Goal: Book appointment/travel/reservation

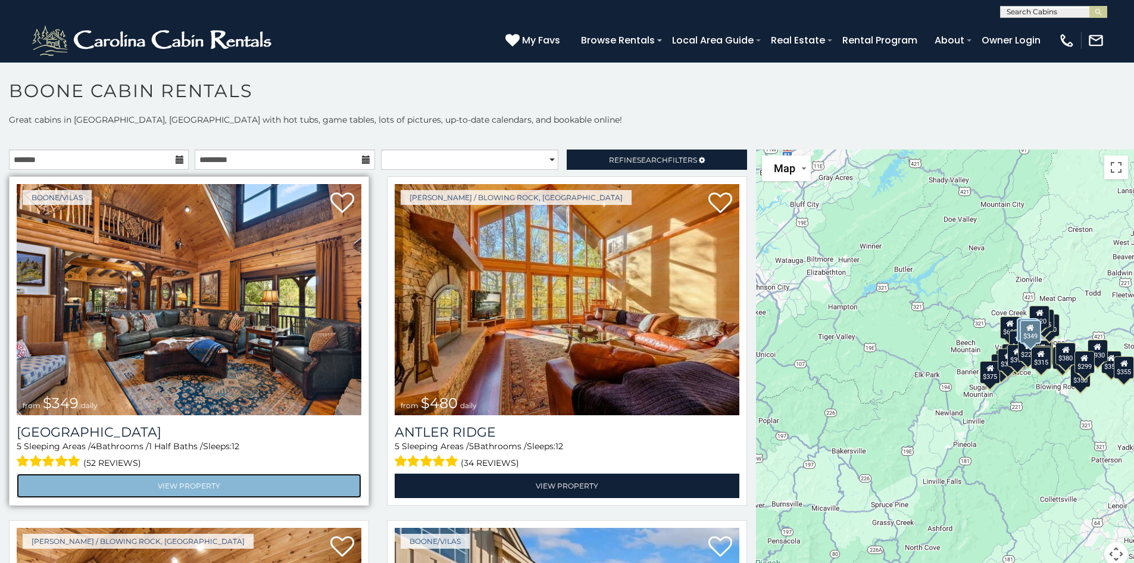
click at [212, 473] on link "View Property" at bounding box center [189, 485] width 345 height 24
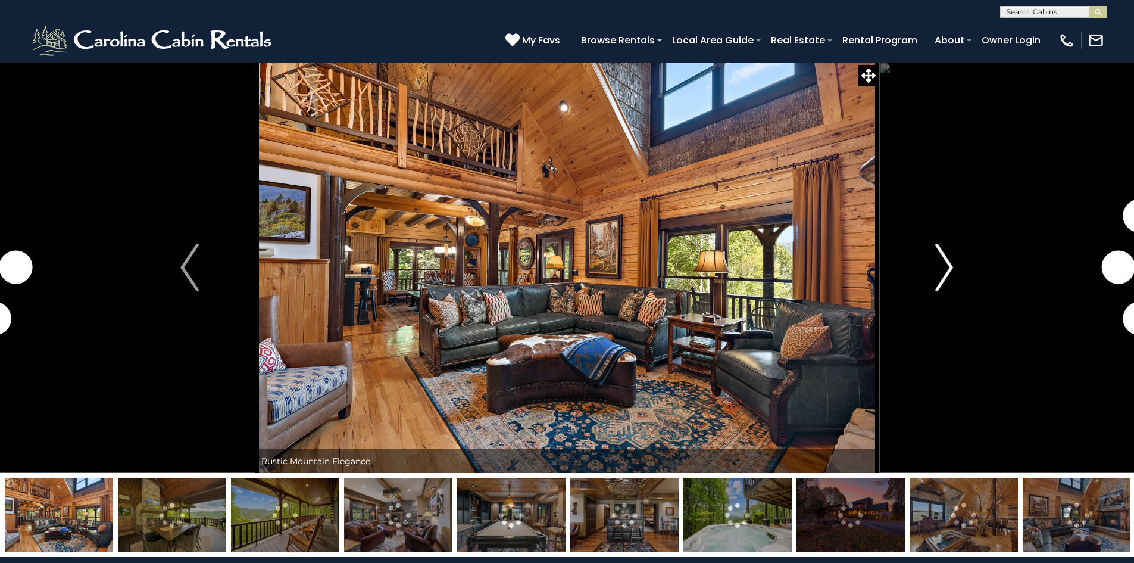
click at [944, 273] on img "Next" at bounding box center [944, 268] width 18 height 48
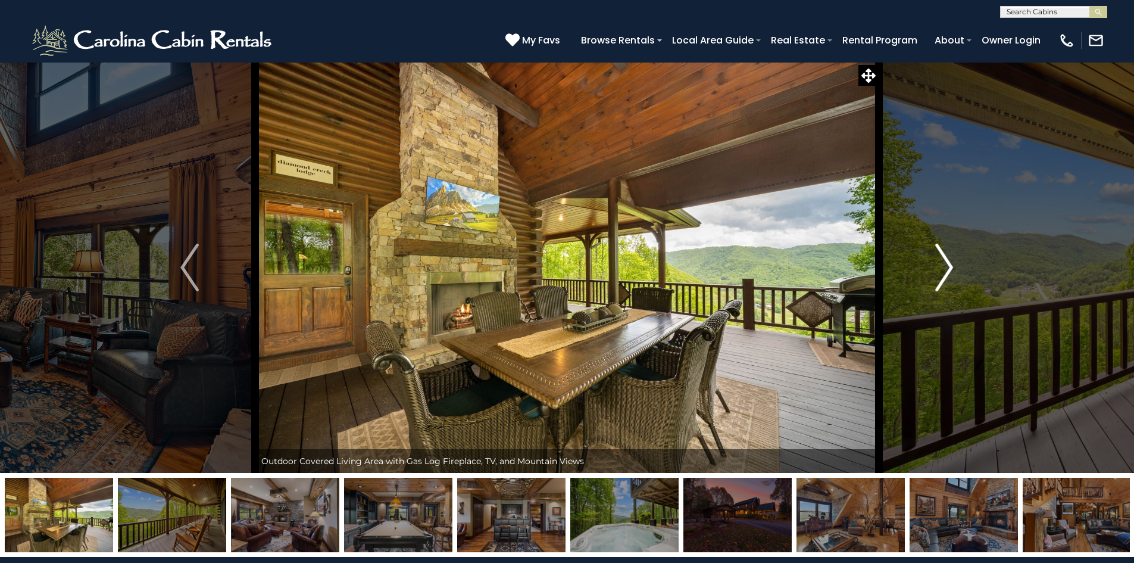
click at [944, 273] on img "Next" at bounding box center [944, 268] width 18 height 48
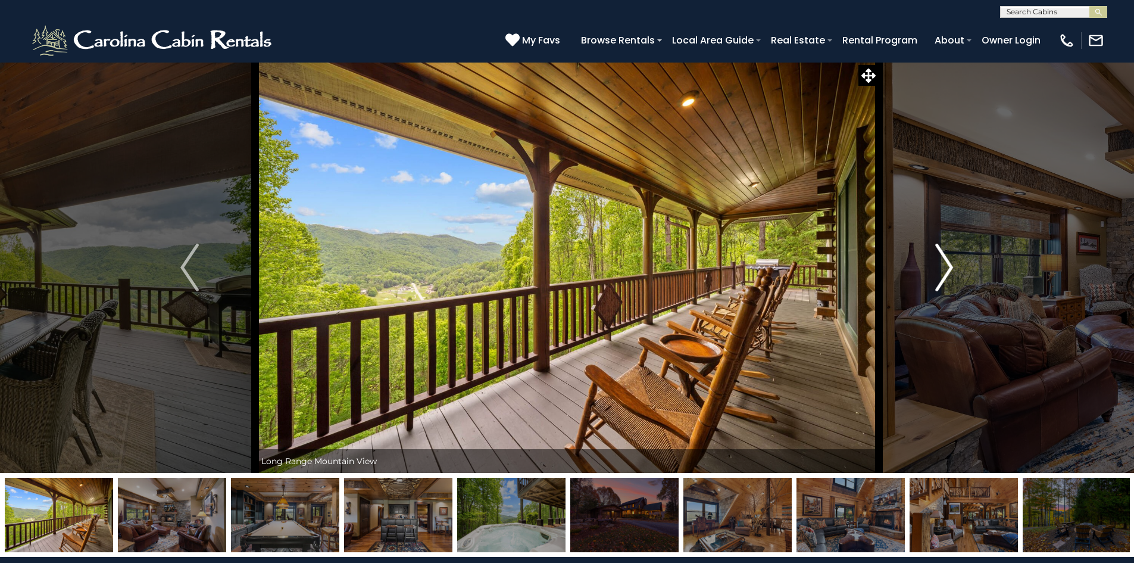
click at [944, 273] on img "Next" at bounding box center [944, 268] width 18 height 48
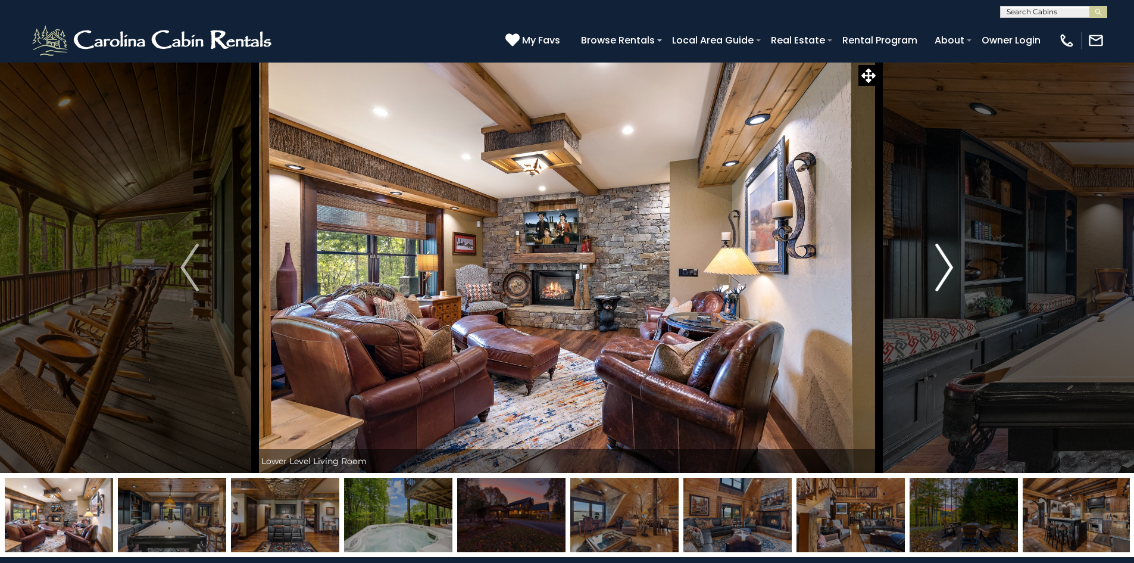
click at [944, 273] on img "Next" at bounding box center [944, 268] width 18 height 48
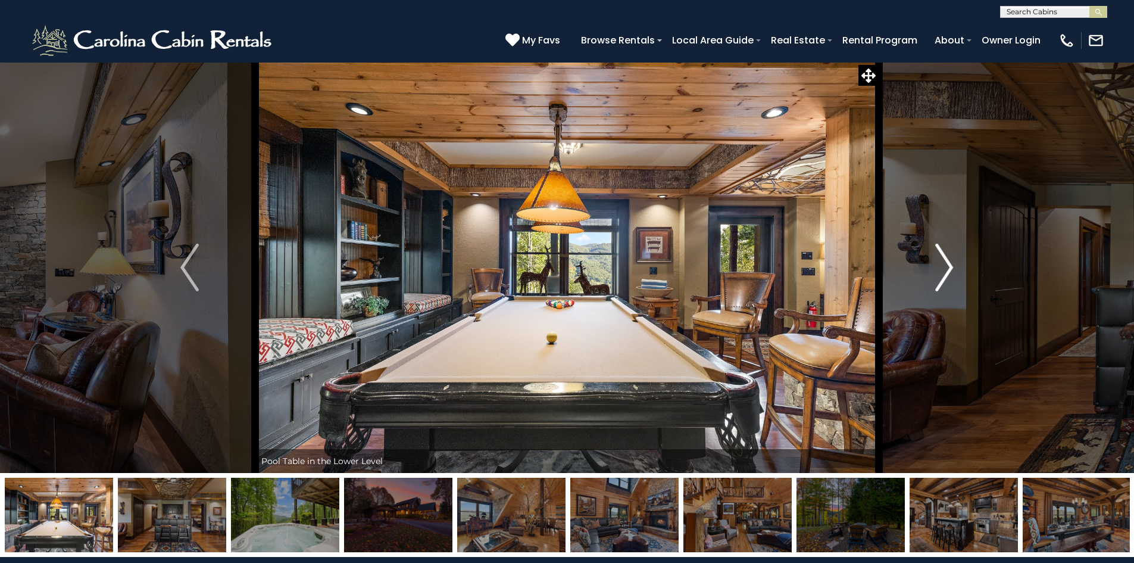
click at [944, 273] on img "Next" at bounding box center [944, 268] width 18 height 48
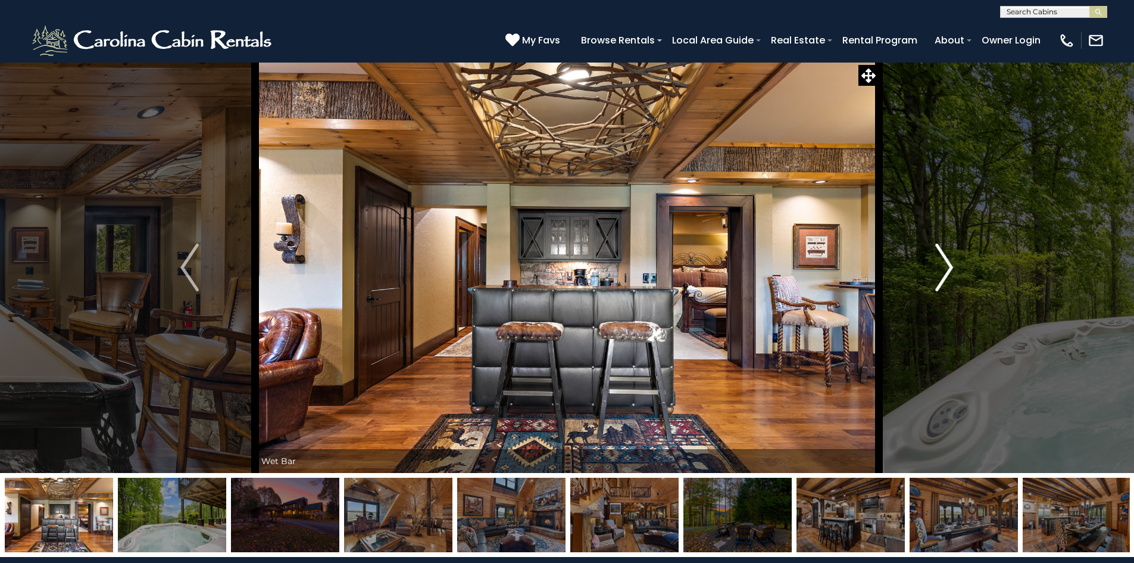
click at [944, 273] on img "Next" at bounding box center [944, 268] width 18 height 48
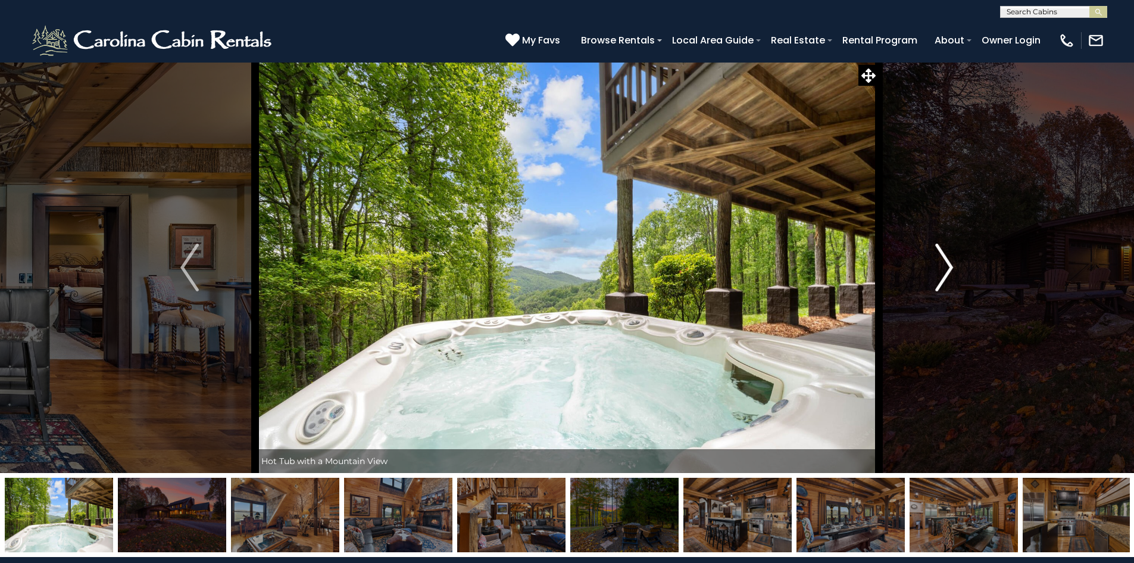
click at [944, 273] on img "Next" at bounding box center [944, 268] width 18 height 48
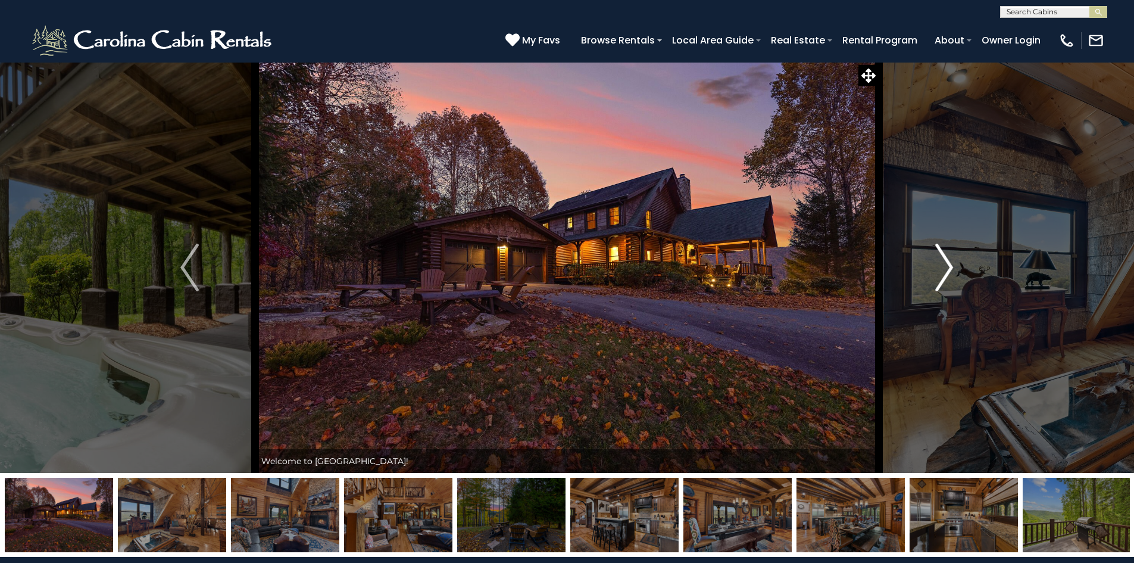
click at [944, 273] on img "Next" at bounding box center [944, 268] width 18 height 48
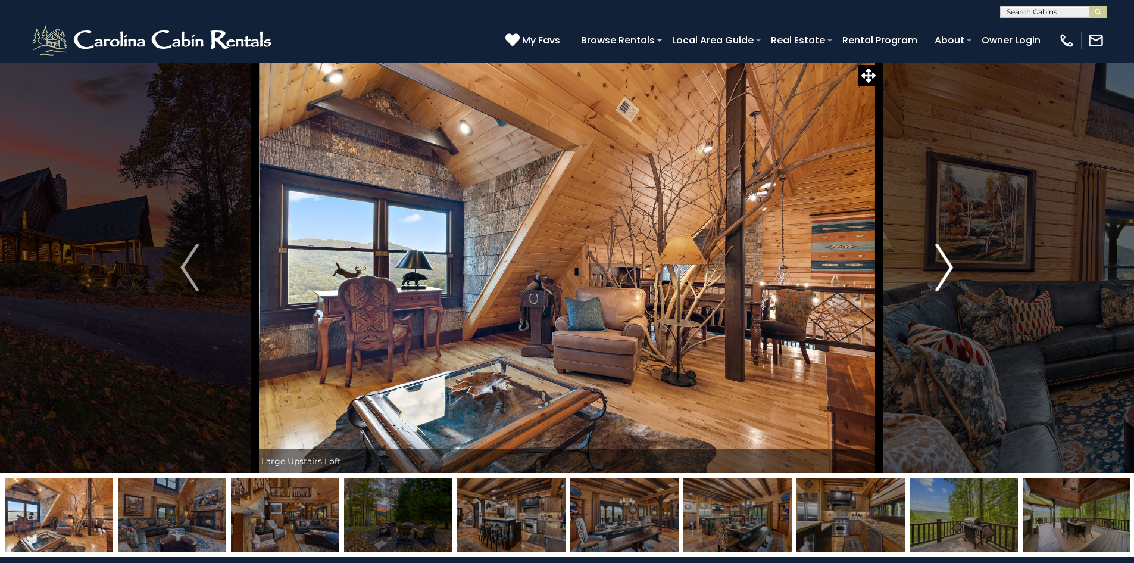
click at [944, 273] on img "Next" at bounding box center [944, 268] width 18 height 48
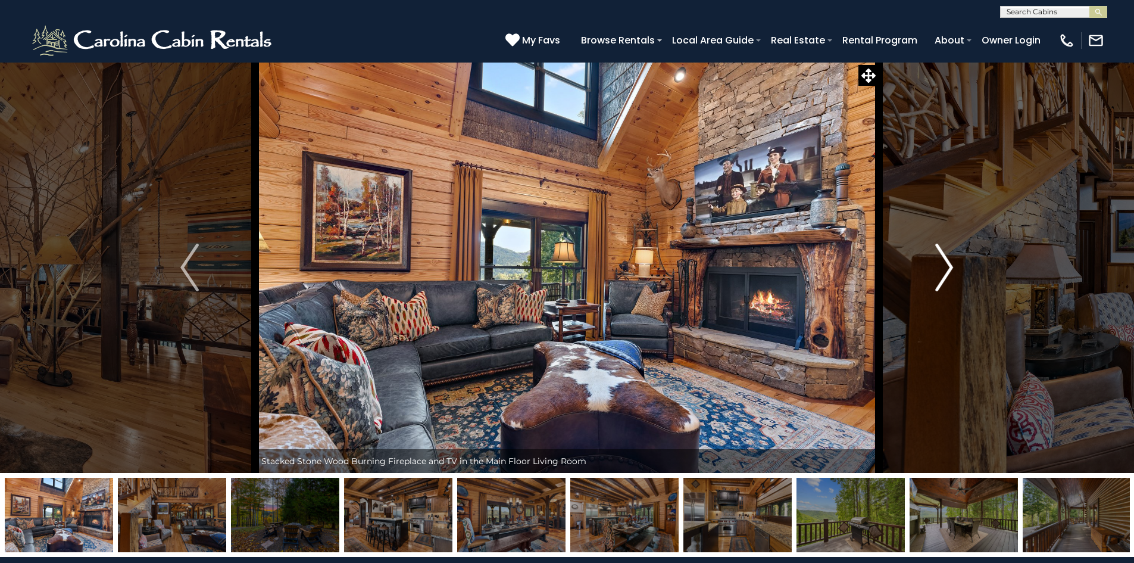
click at [944, 273] on img "Next" at bounding box center [944, 268] width 18 height 48
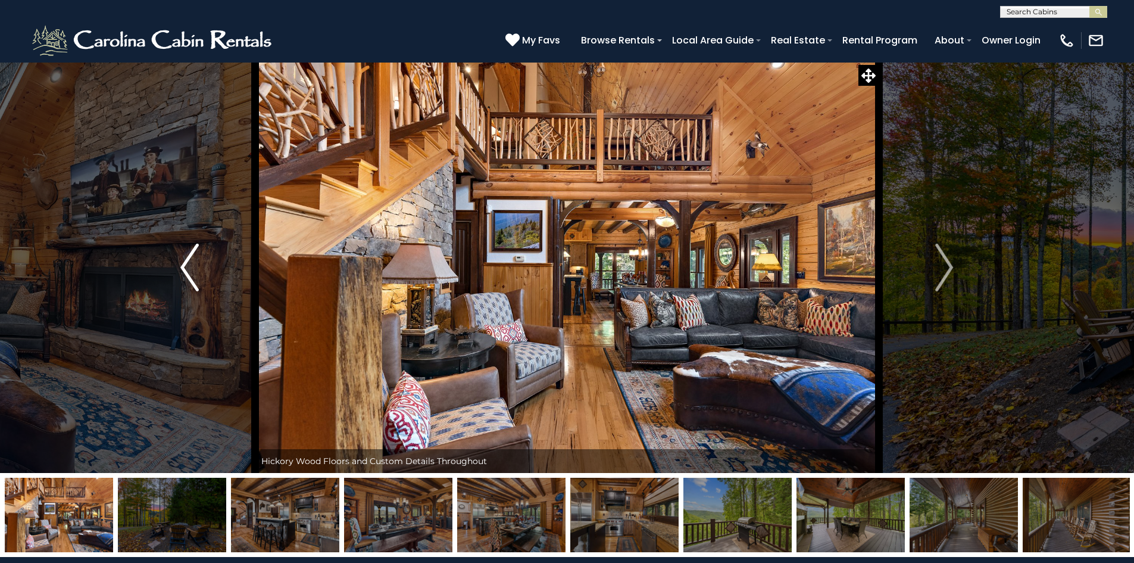
click at [188, 265] on img "Previous" at bounding box center [189, 268] width 18 height 48
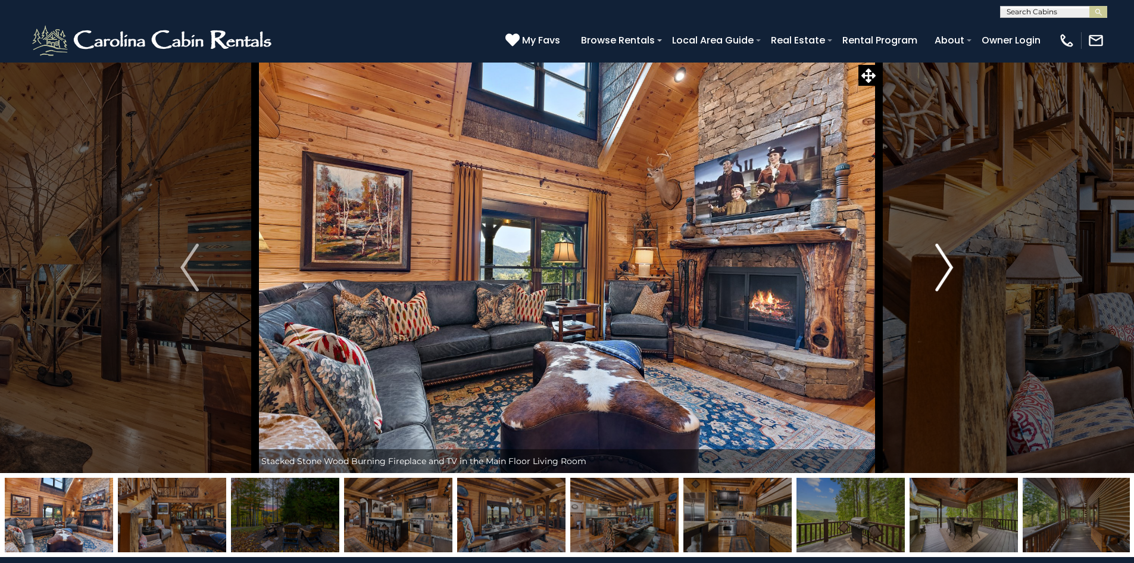
click at [947, 275] on img "Next" at bounding box center [944, 268] width 18 height 48
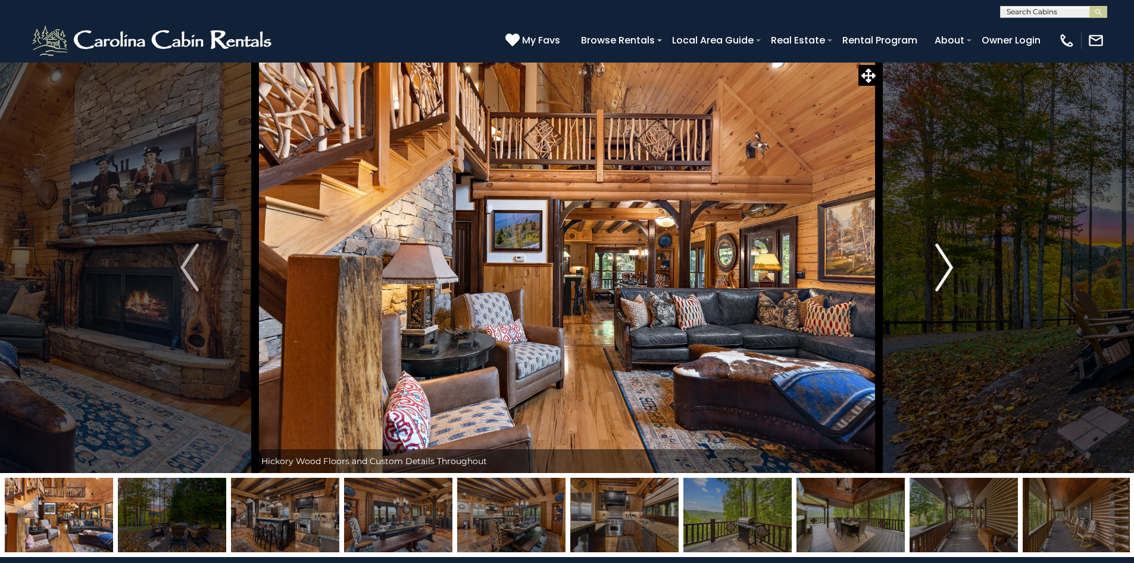
click at [947, 275] on img "Next" at bounding box center [944, 268] width 18 height 48
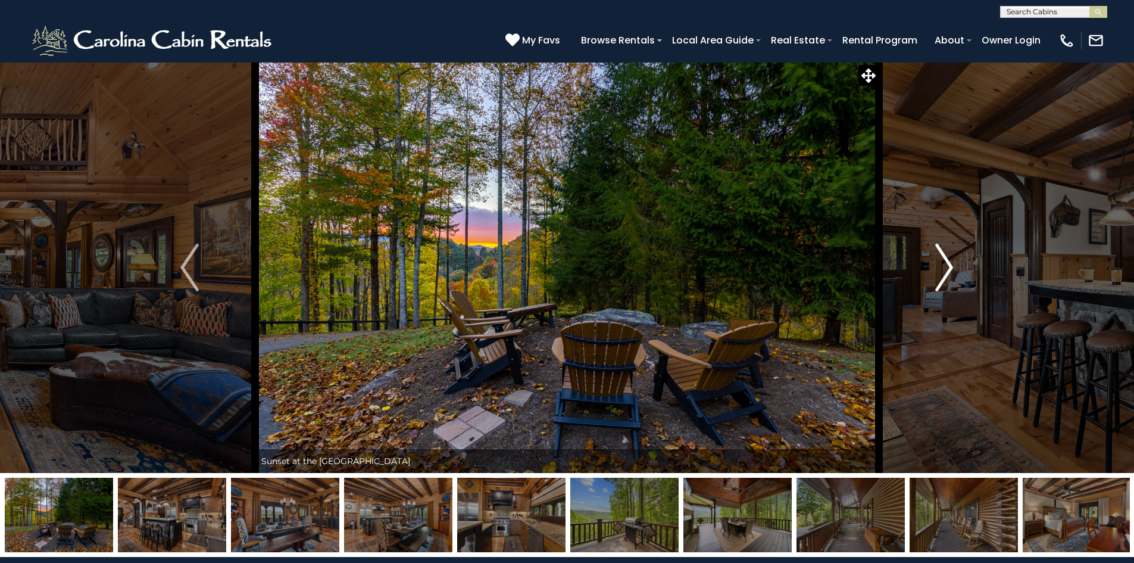
click at [947, 274] on img "Next" at bounding box center [944, 268] width 18 height 48
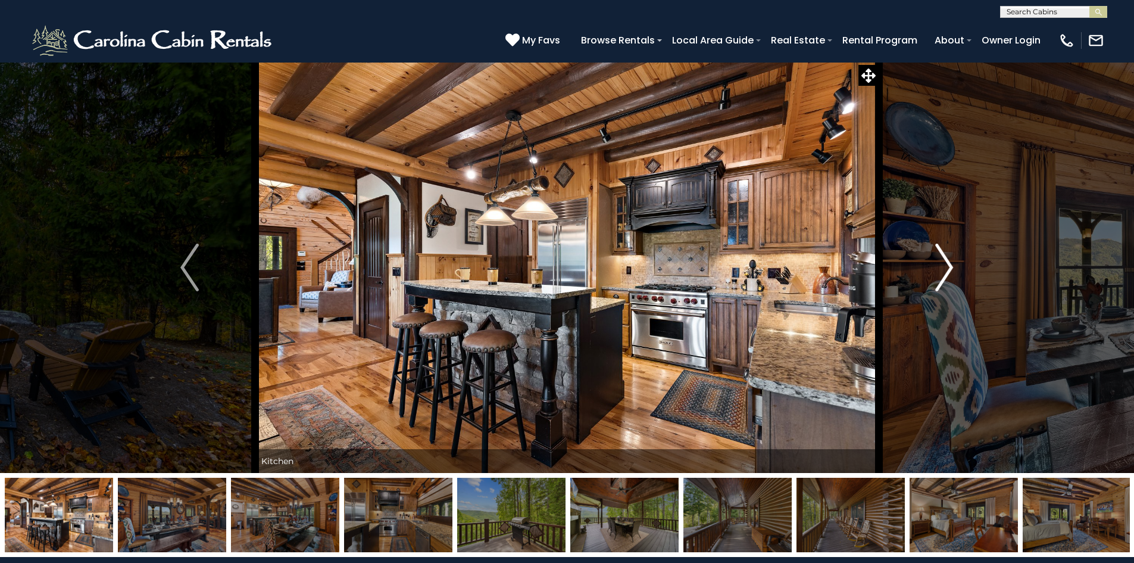
click at [947, 274] on img "Next" at bounding box center [944, 268] width 18 height 48
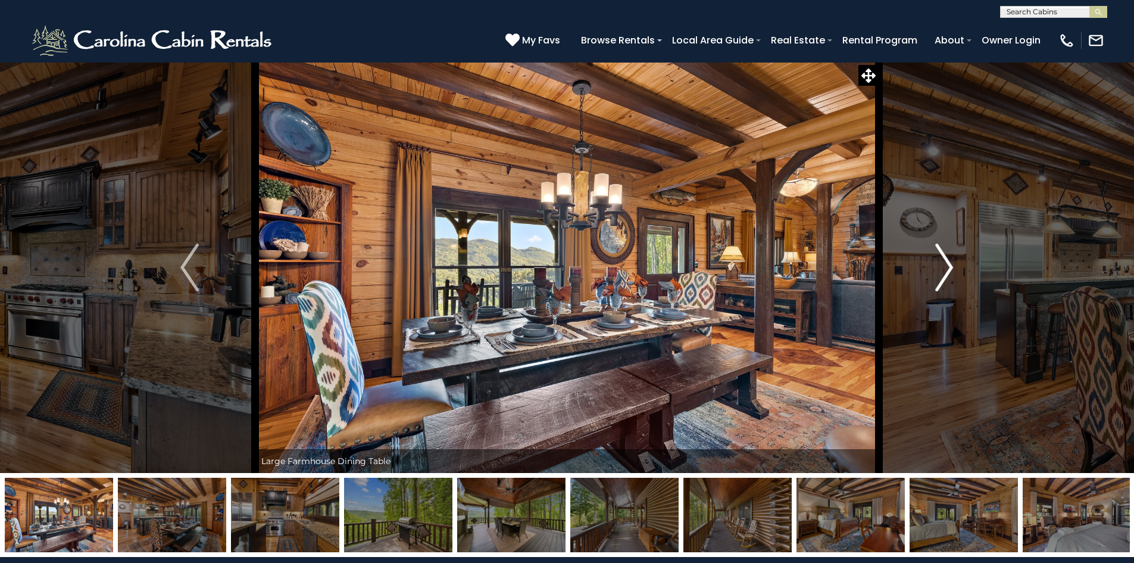
click at [947, 272] on img "Next" at bounding box center [944, 268] width 18 height 48
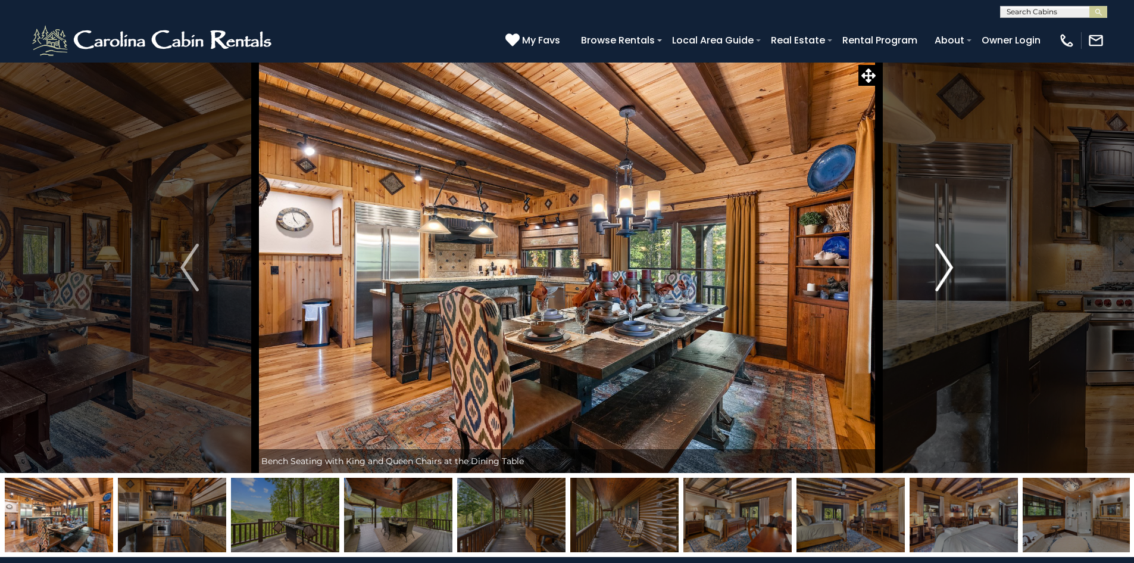
click at [951, 266] on img "Next" at bounding box center [944, 268] width 18 height 48
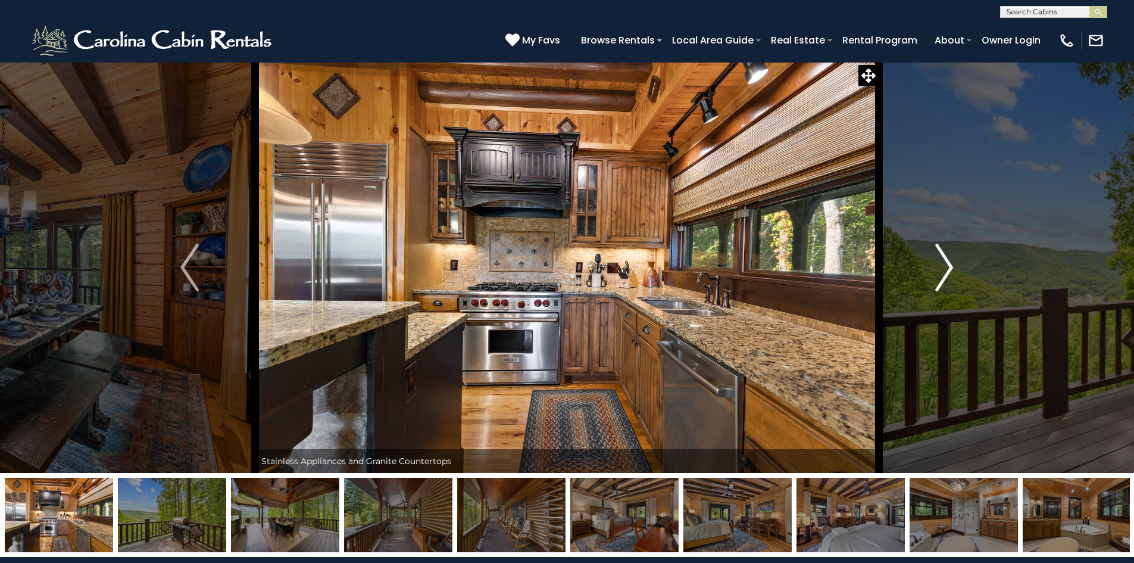
click at [951, 266] on img "Next" at bounding box center [944, 268] width 18 height 48
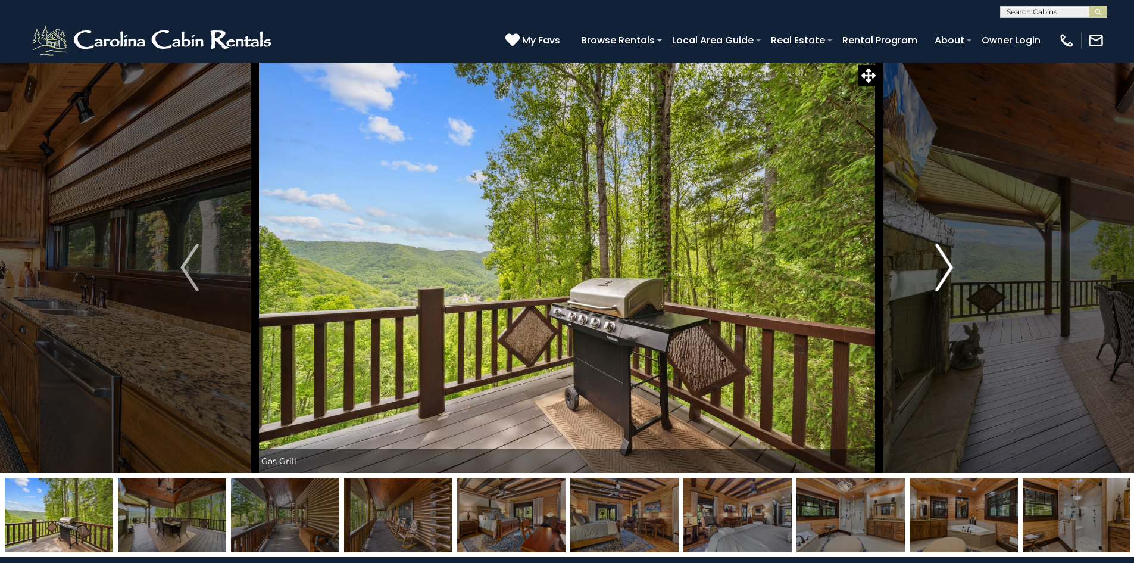
click at [951, 266] on img "Next" at bounding box center [944, 268] width 18 height 48
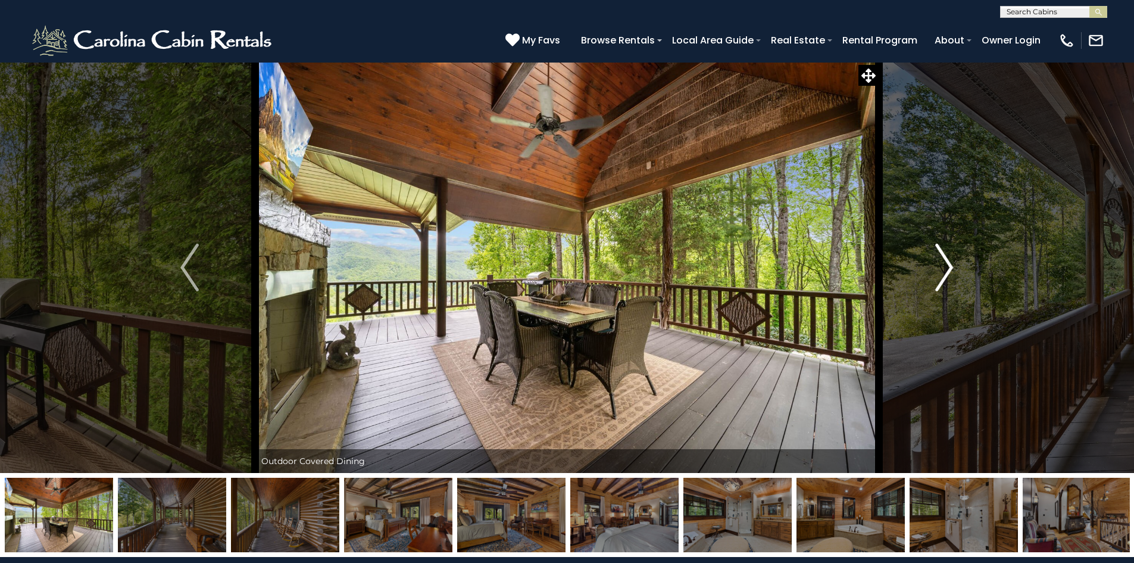
click at [951, 266] on img "Next" at bounding box center [944, 268] width 18 height 48
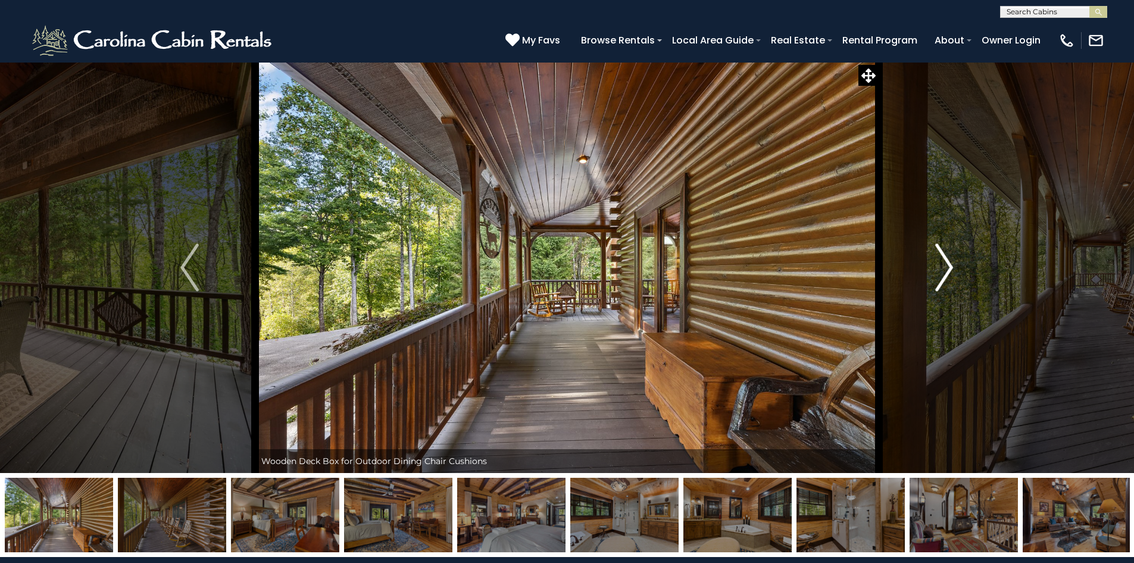
click at [951, 266] on img "Next" at bounding box center [944, 268] width 18 height 48
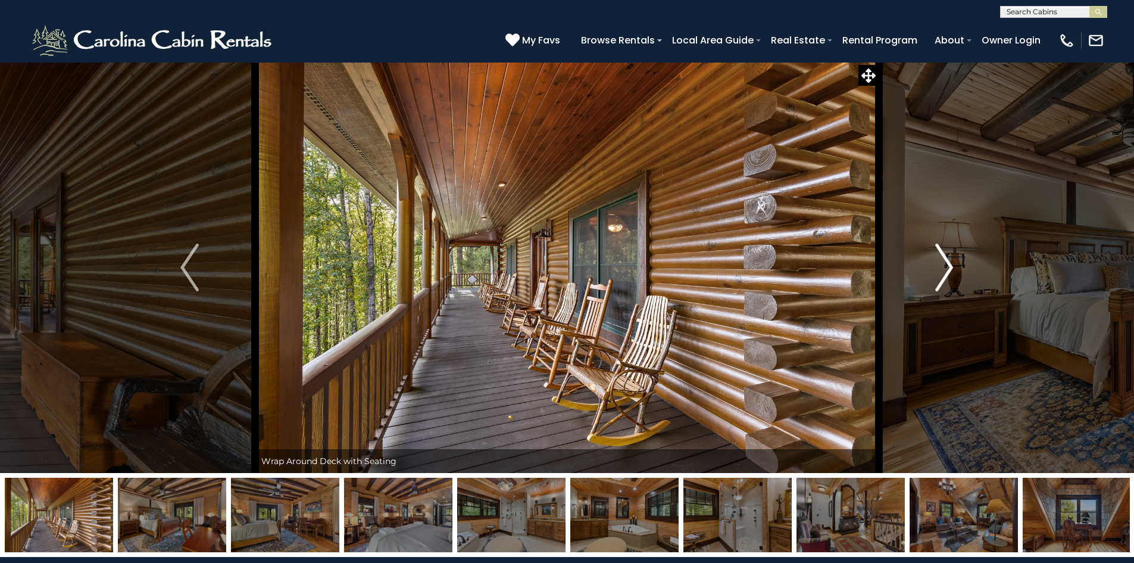
click at [951, 266] on img "Next" at bounding box center [944, 268] width 18 height 48
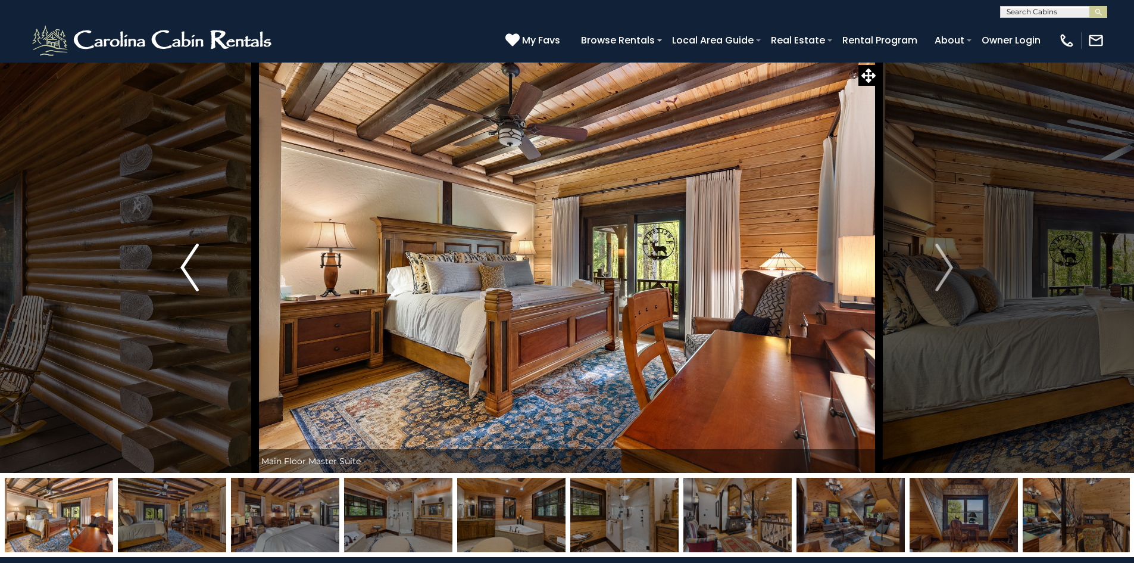
click at [193, 264] on img "Previous" at bounding box center [189, 268] width 18 height 48
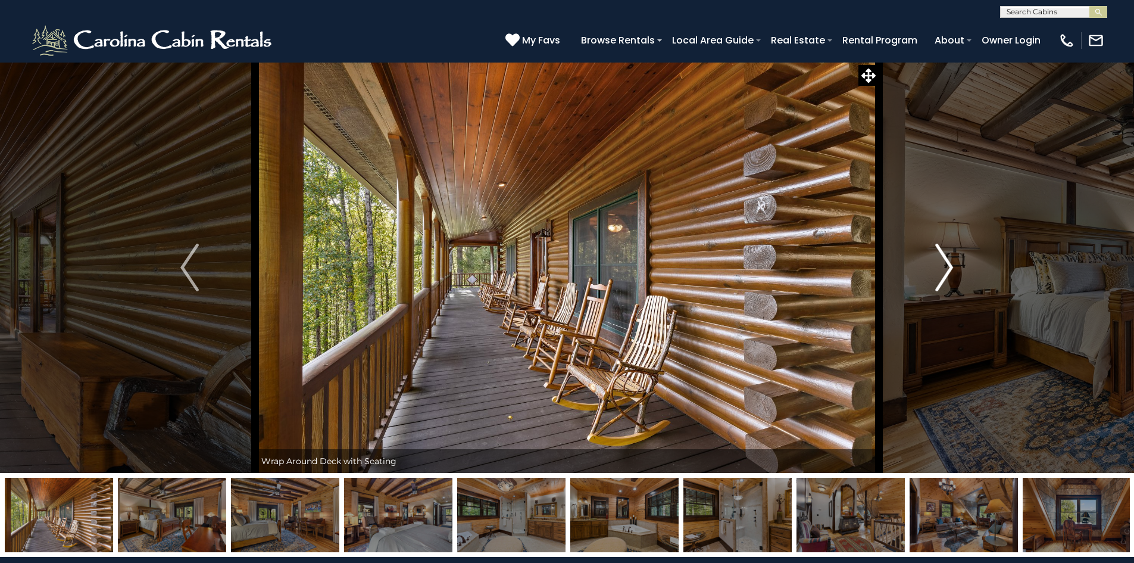
click at [947, 269] on img "Next" at bounding box center [944, 268] width 18 height 48
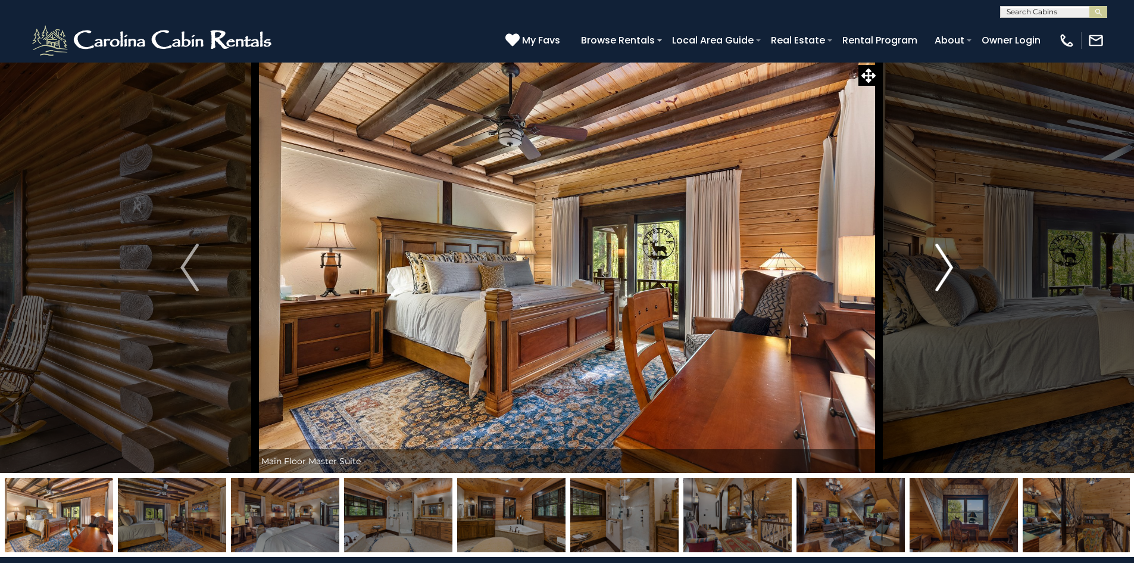
click at [947, 269] on img "Next" at bounding box center [944, 268] width 18 height 48
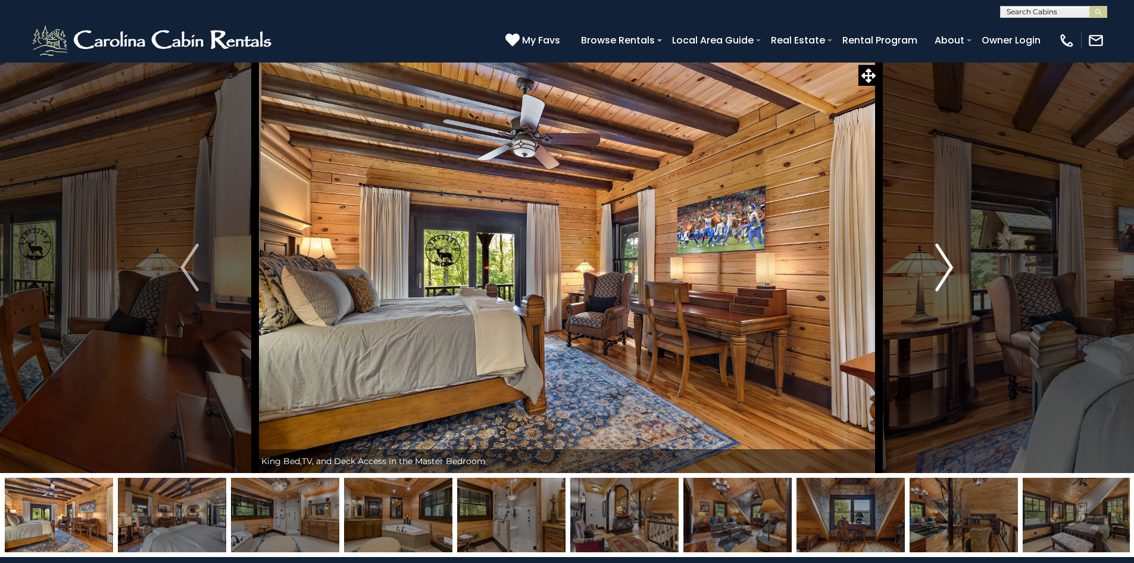
click at [947, 269] on img "Next" at bounding box center [944, 268] width 18 height 48
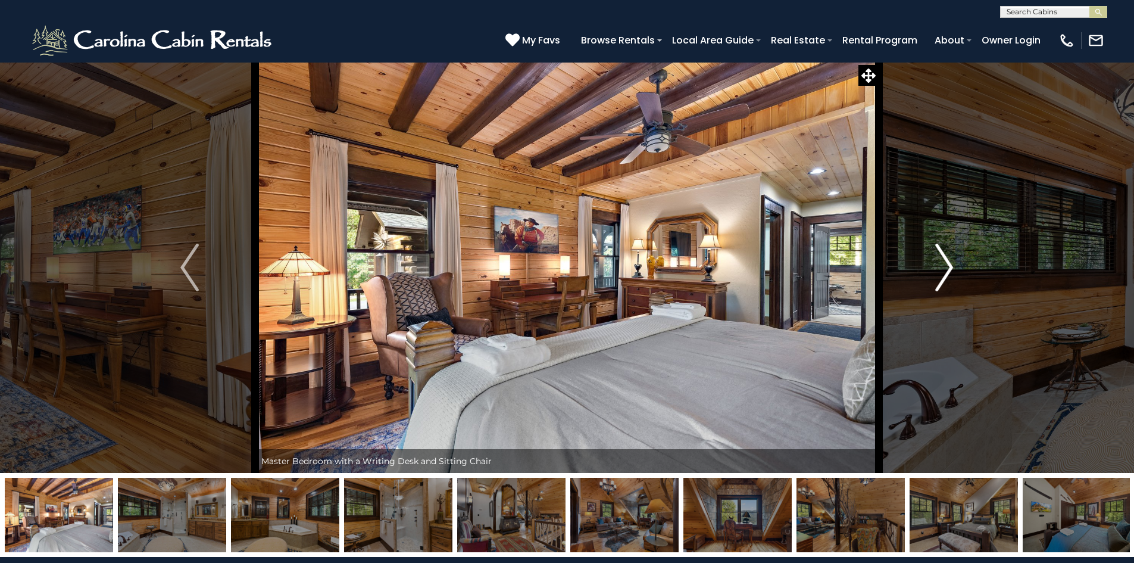
click at [945, 268] on img "Next" at bounding box center [944, 268] width 18 height 48
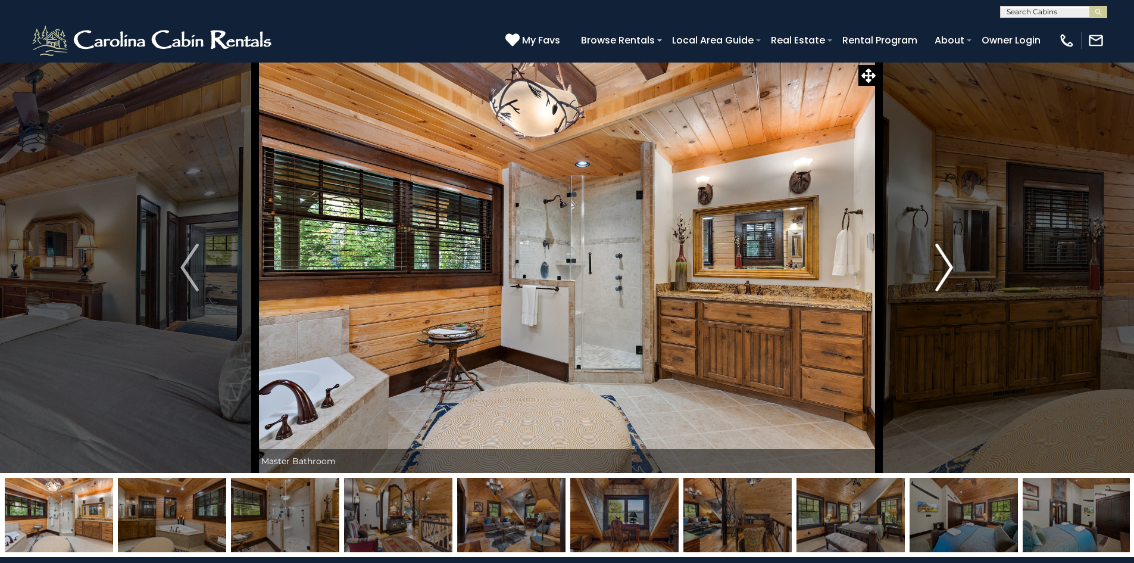
click at [945, 268] on img "Next" at bounding box center [944, 268] width 18 height 48
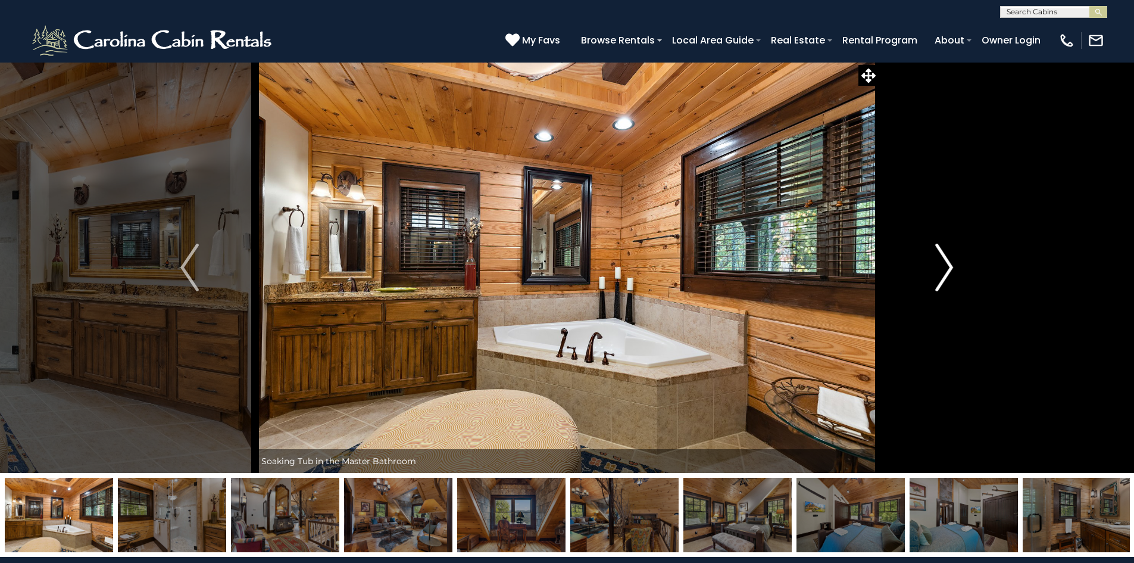
click at [945, 268] on img "Next" at bounding box center [944, 268] width 18 height 48
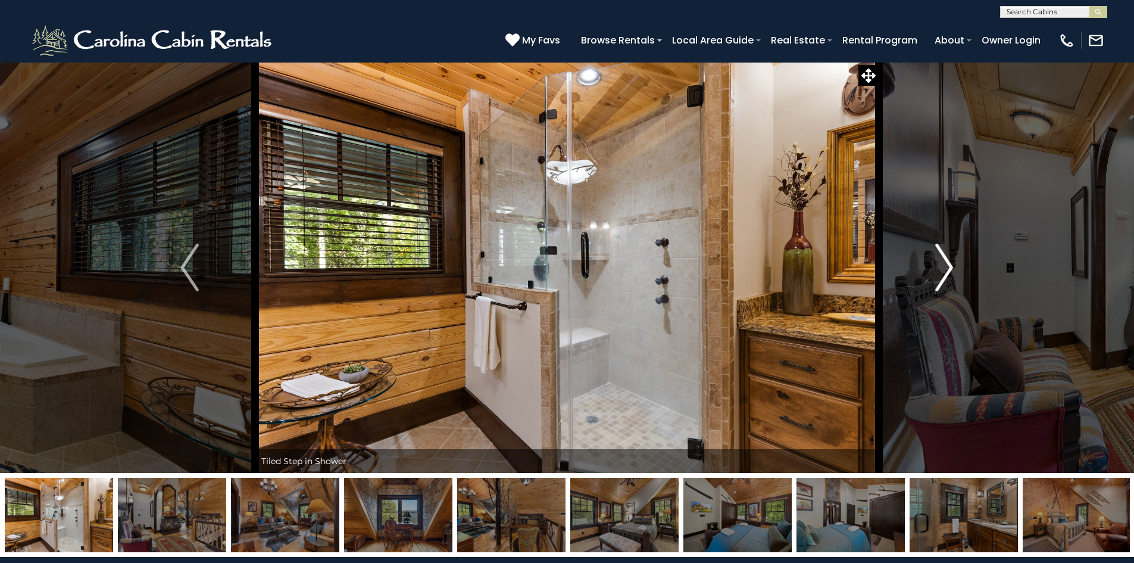
click at [945, 268] on img "Next" at bounding box center [944, 268] width 18 height 48
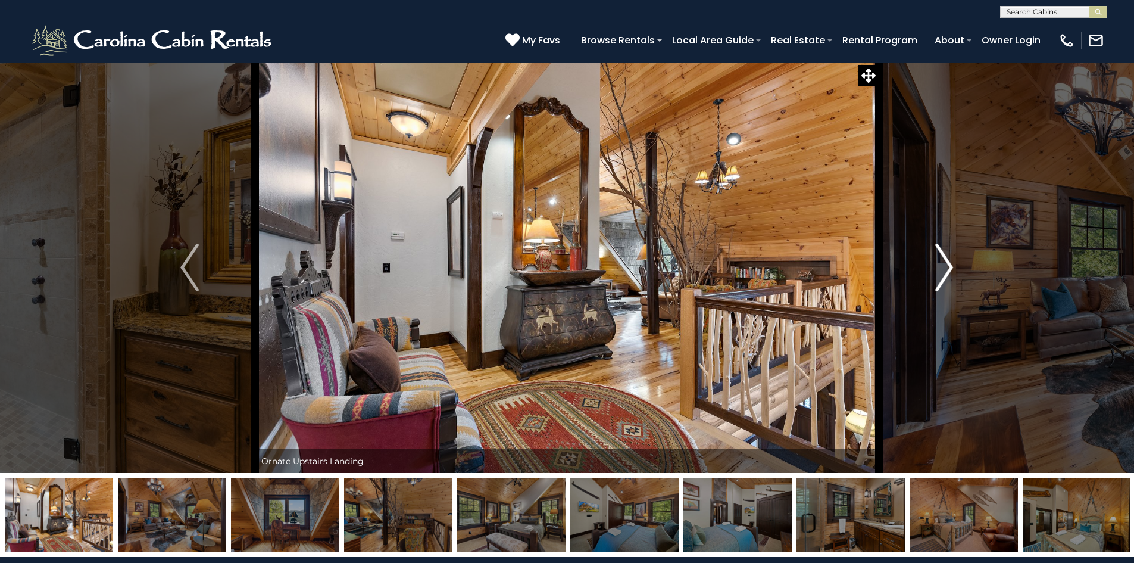
click at [945, 268] on img "Next" at bounding box center [944, 268] width 18 height 48
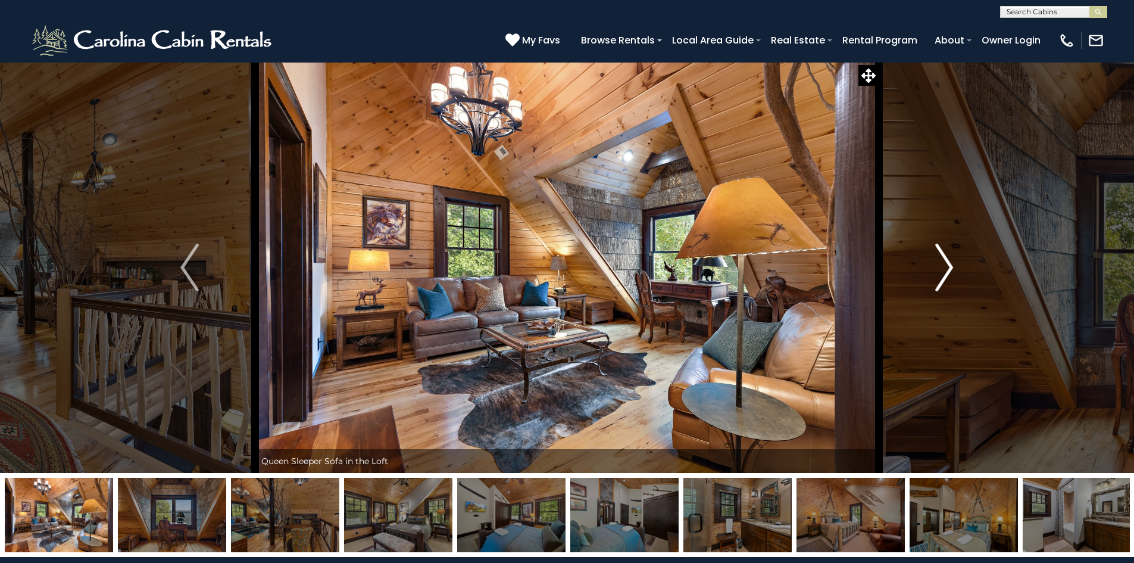
click at [945, 268] on img "Next" at bounding box center [944, 268] width 18 height 48
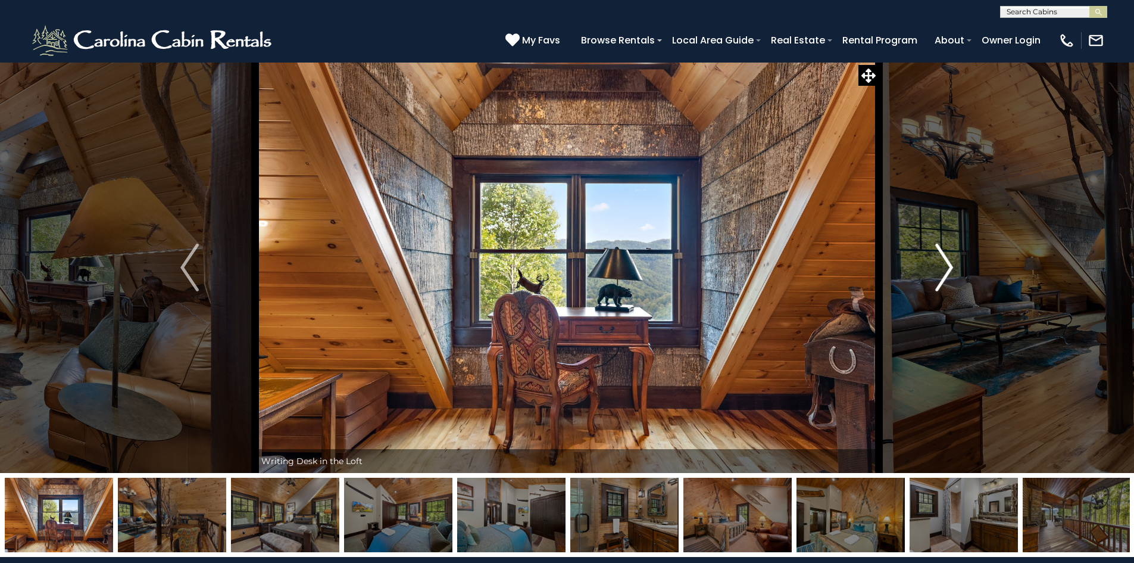
click at [945, 268] on img "Next" at bounding box center [944, 268] width 18 height 48
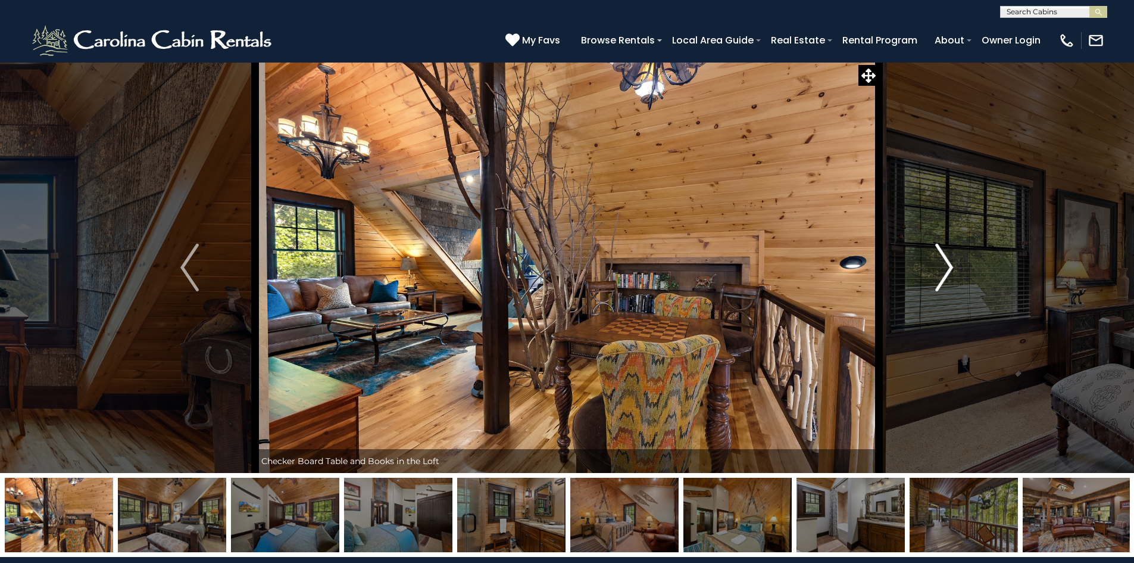
click at [945, 268] on img "Next" at bounding box center [944, 268] width 18 height 48
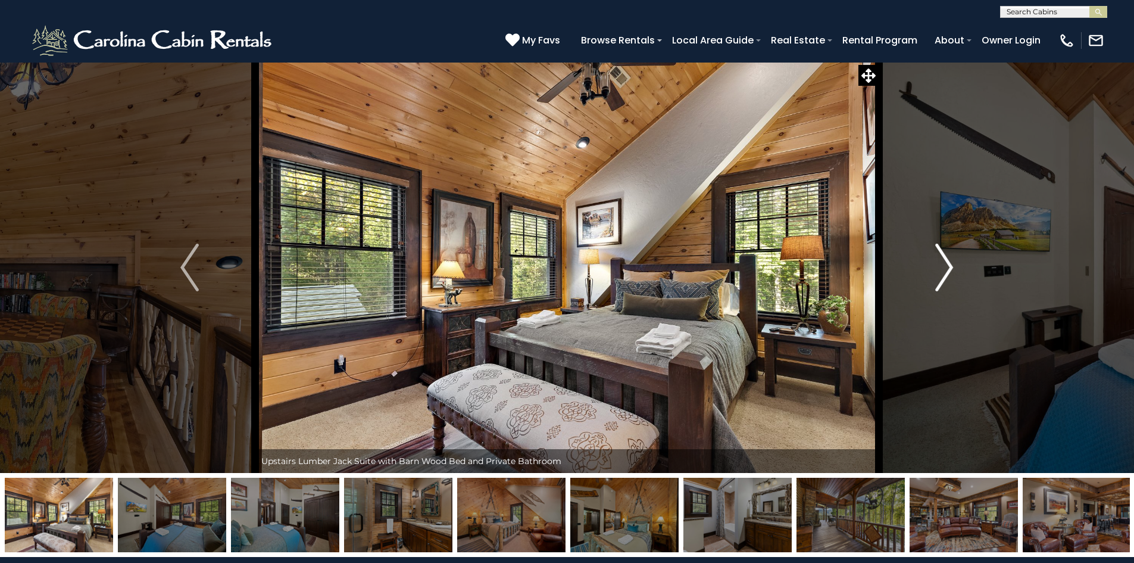
click at [945, 268] on img "Next" at bounding box center [944, 268] width 18 height 48
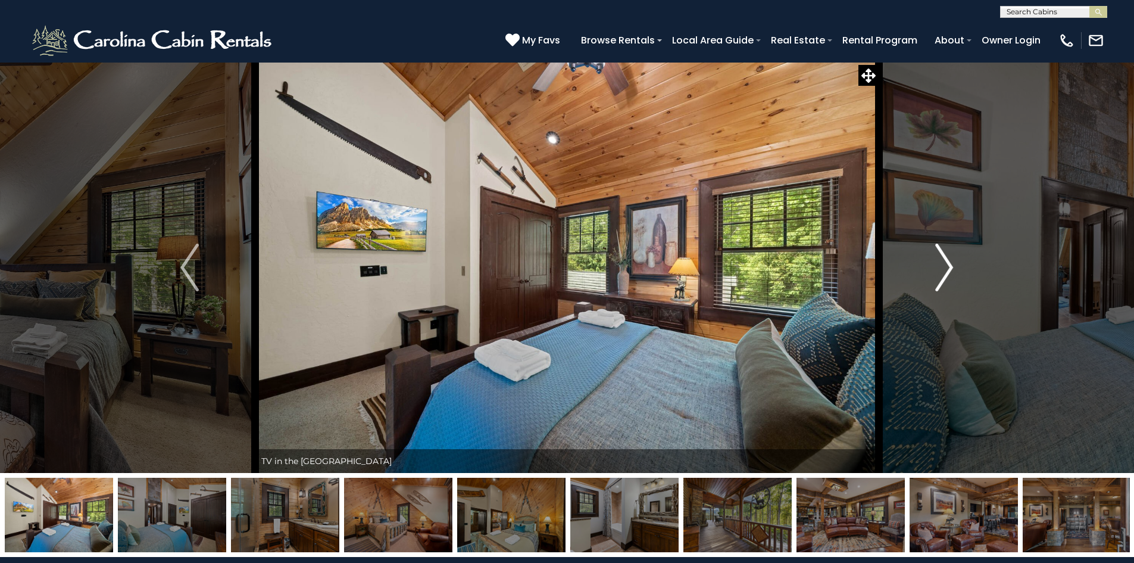
click at [945, 268] on img "Next" at bounding box center [944, 268] width 18 height 48
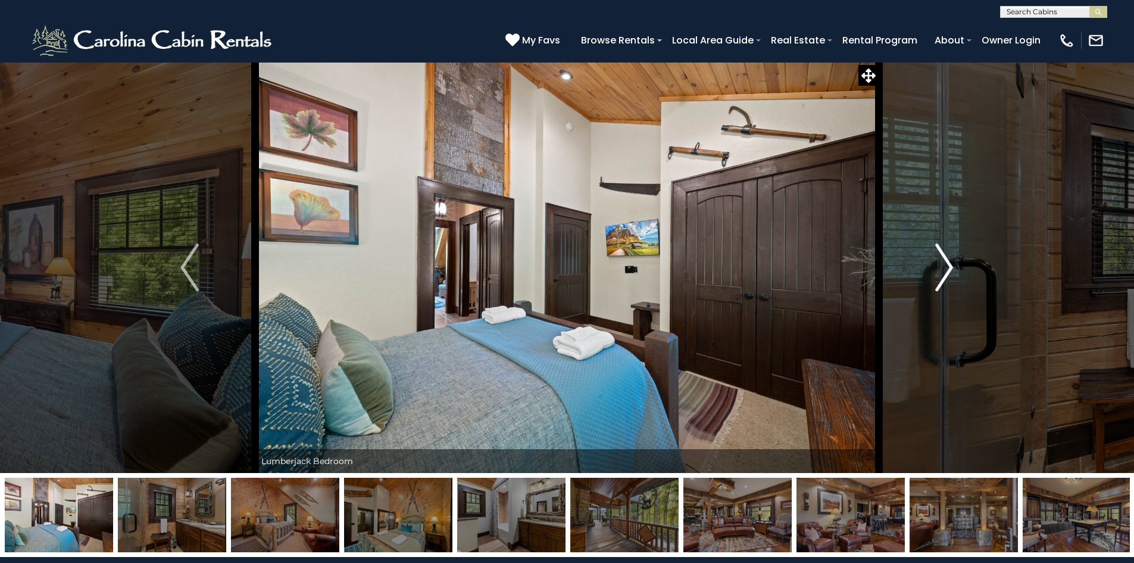
click at [945, 268] on img "Next" at bounding box center [944, 268] width 18 height 48
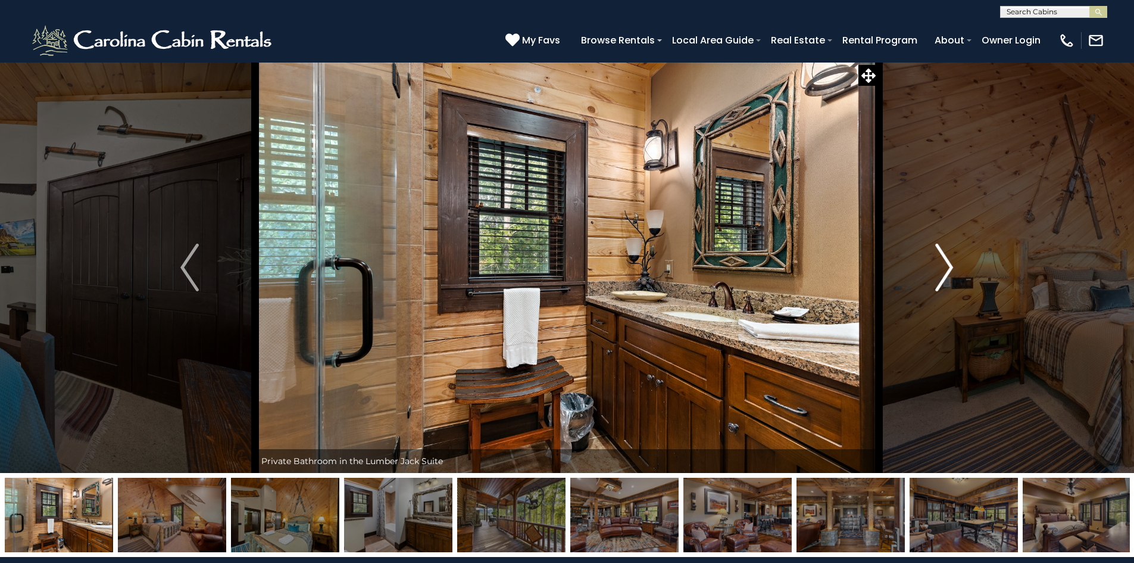
click at [945, 268] on img "Next" at bounding box center [944, 268] width 18 height 48
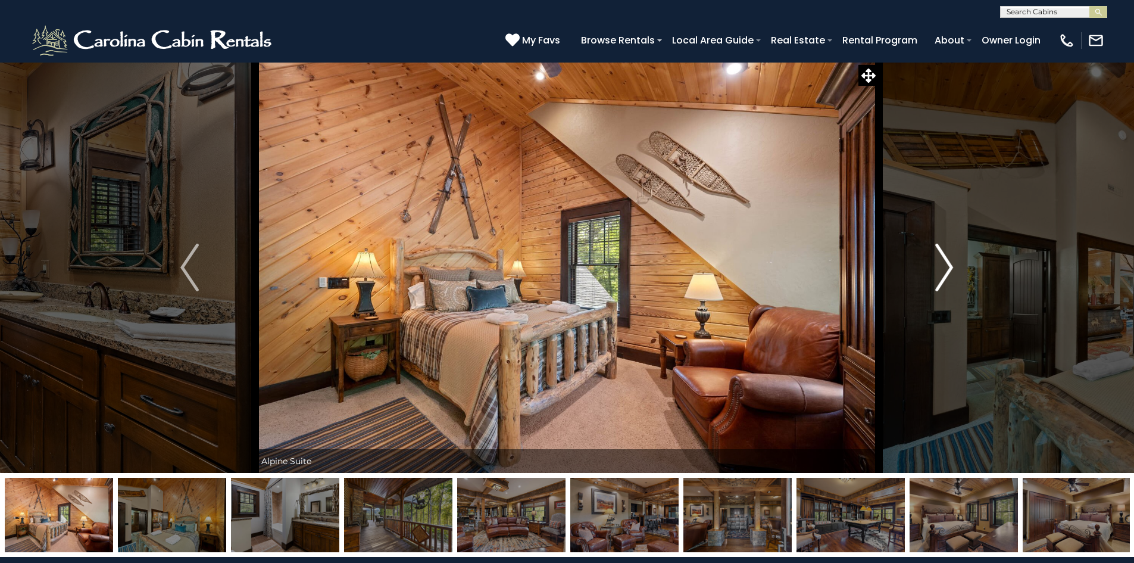
click at [945, 268] on img "Next" at bounding box center [944, 268] width 18 height 48
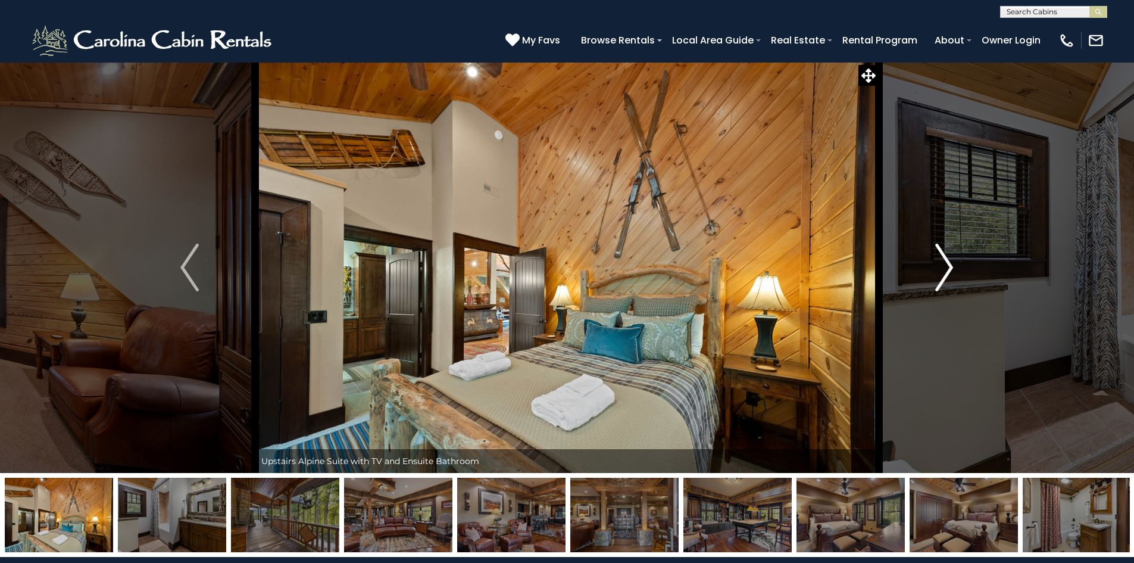
click at [945, 268] on img "Next" at bounding box center [944, 268] width 18 height 48
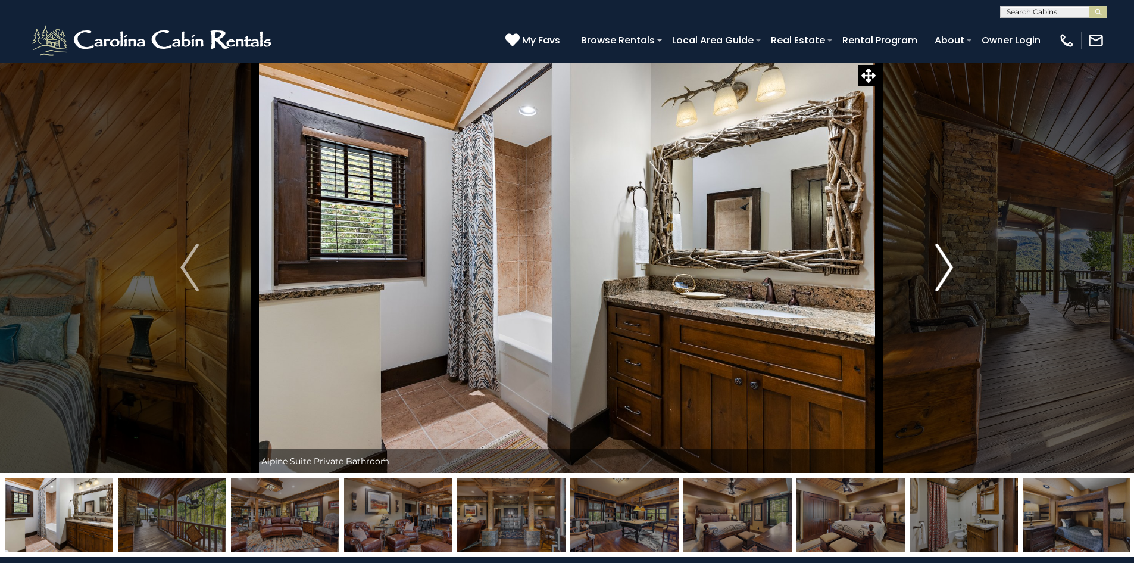
click at [945, 268] on img "Next" at bounding box center [944, 268] width 18 height 48
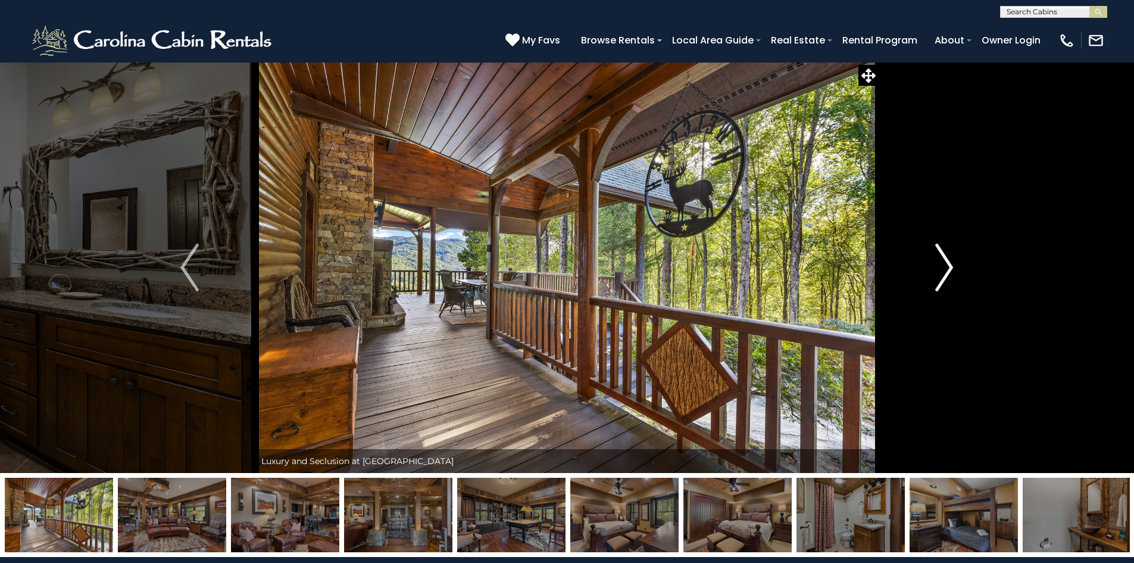
click at [945, 268] on img "Next" at bounding box center [944, 268] width 18 height 48
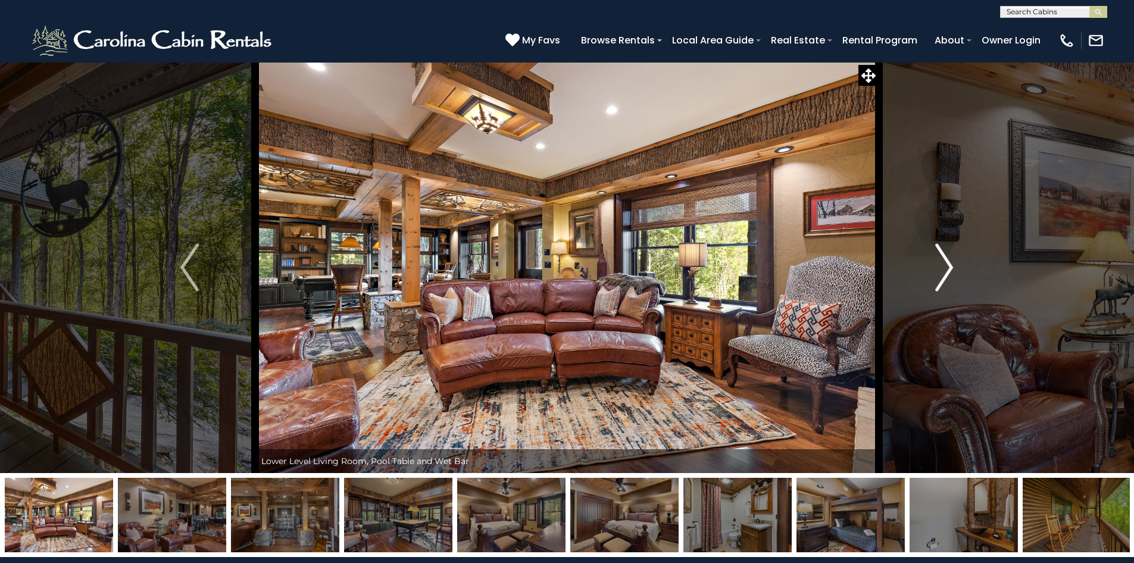
click at [945, 268] on img "Next" at bounding box center [944, 268] width 18 height 48
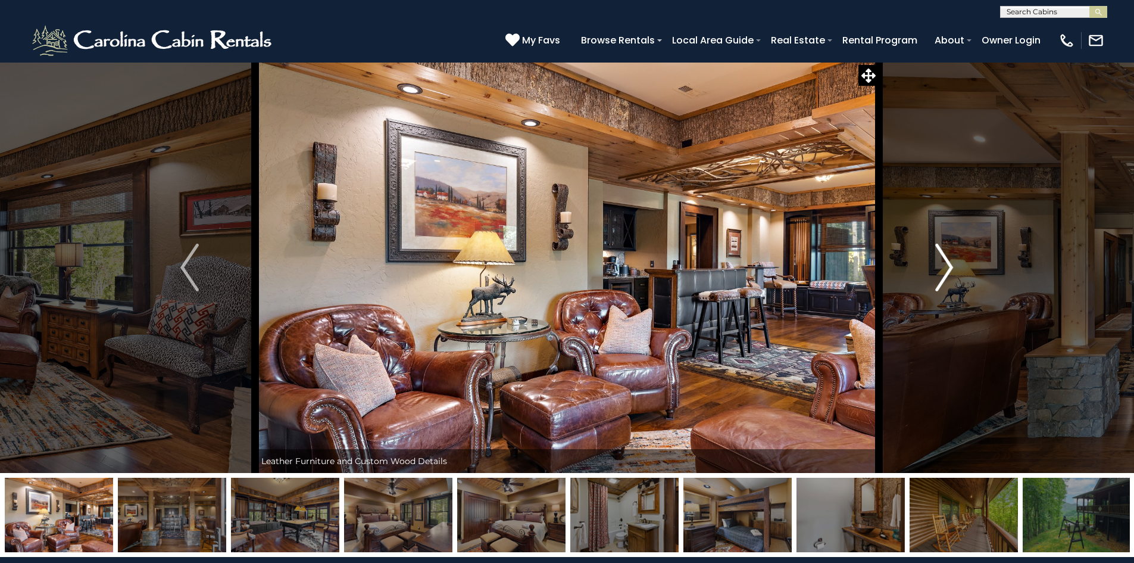
click at [945, 268] on img "Next" at bounding box center [944, 268] width 18 height 48
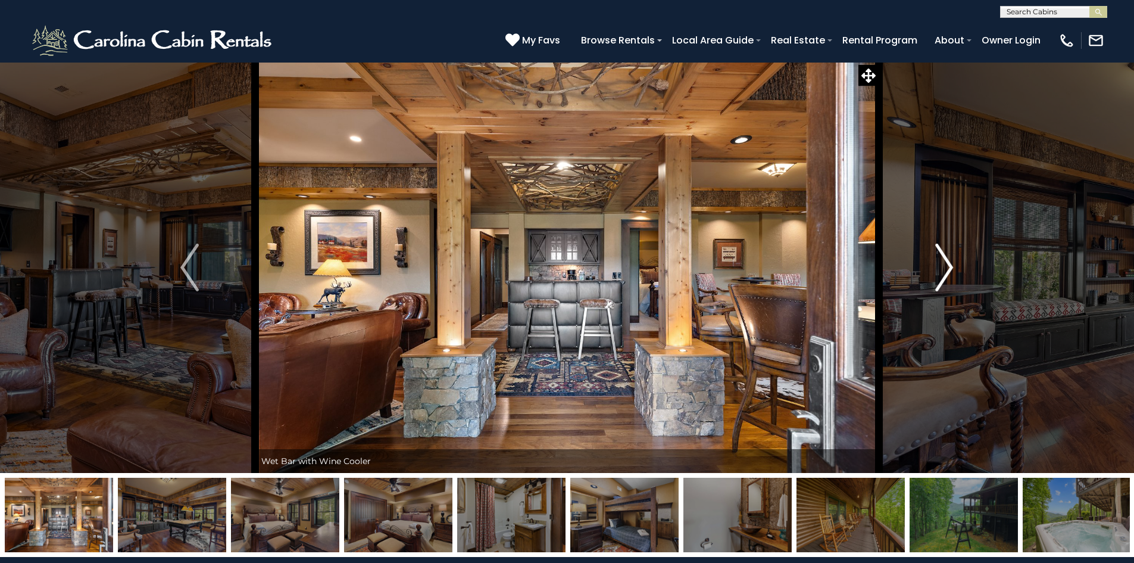
click at [945, 268] on img "Next" at bounding box center [944, 268] width 18 height 48
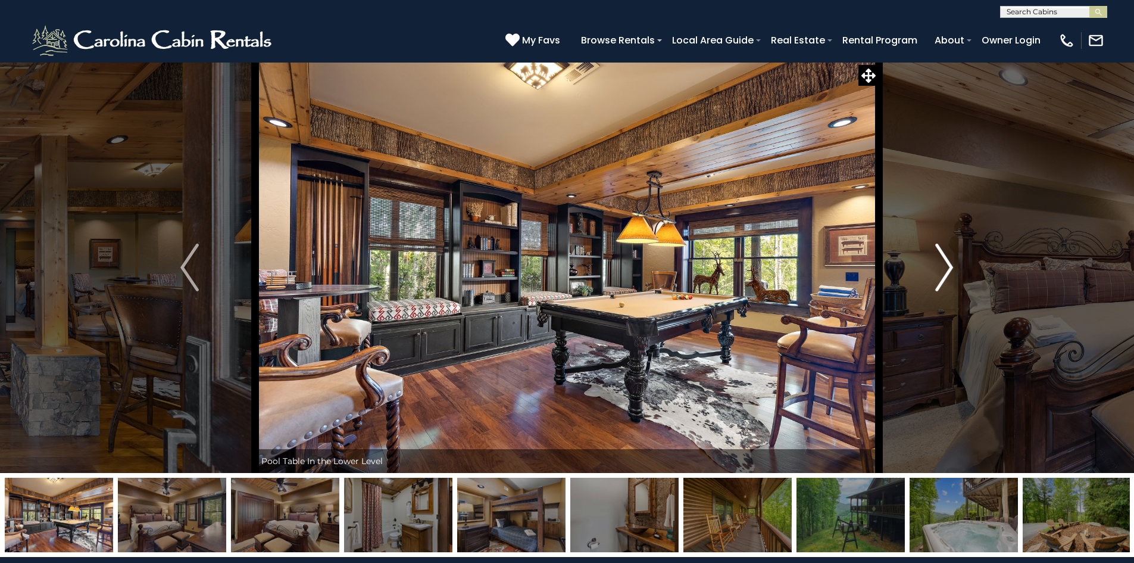
click at [945, 268] on img "Next" at bounding box center [944, 268] width 18 height 48
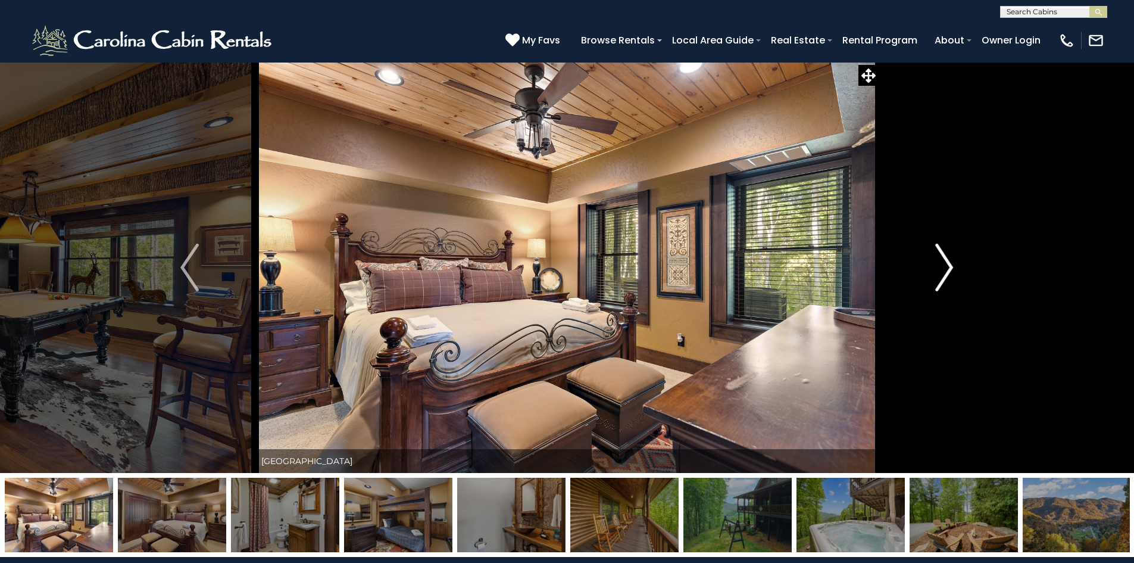
click at [945, 268] on img "Next" at bounding box center [944, 268] width 18 height 48
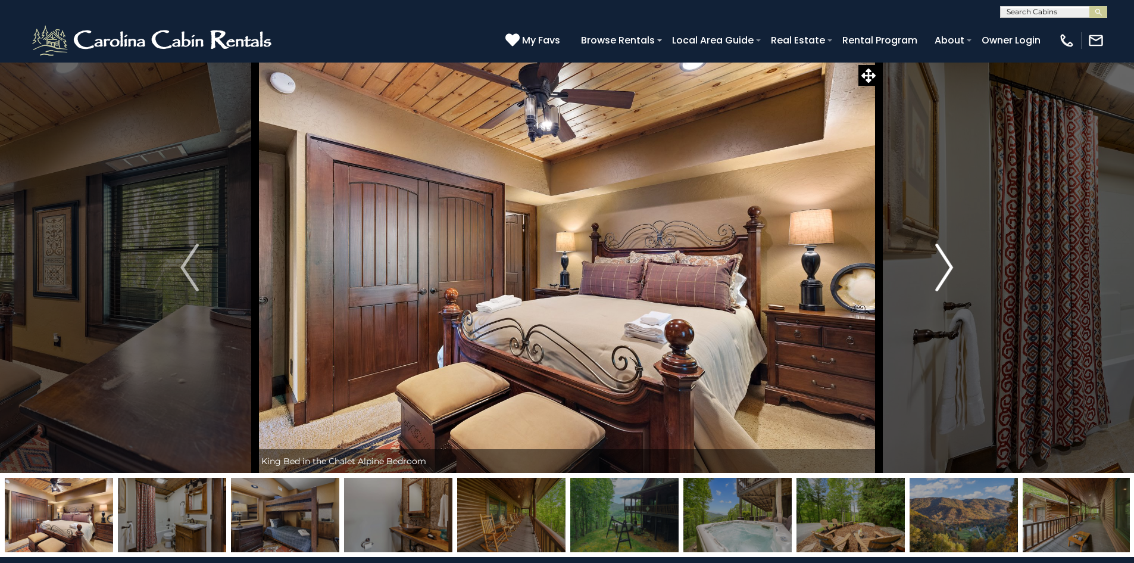
click at [945, 268] on img "Next" at bounding box center [944, 268] width 18 height 48
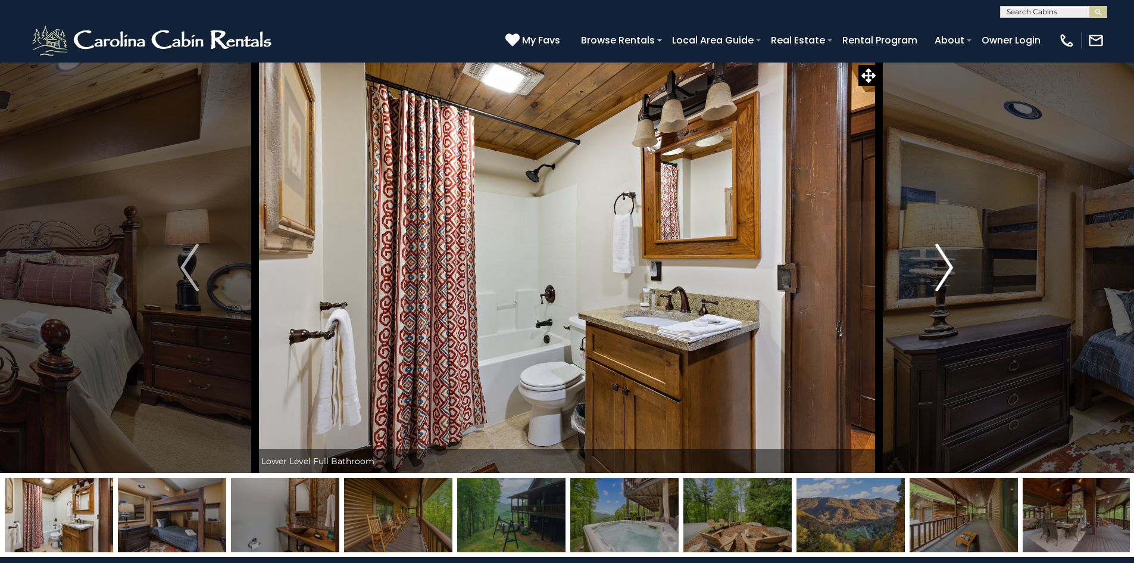
click at [945, 268] on img "Next" at bounding box center [944, 268] width 18 height 48
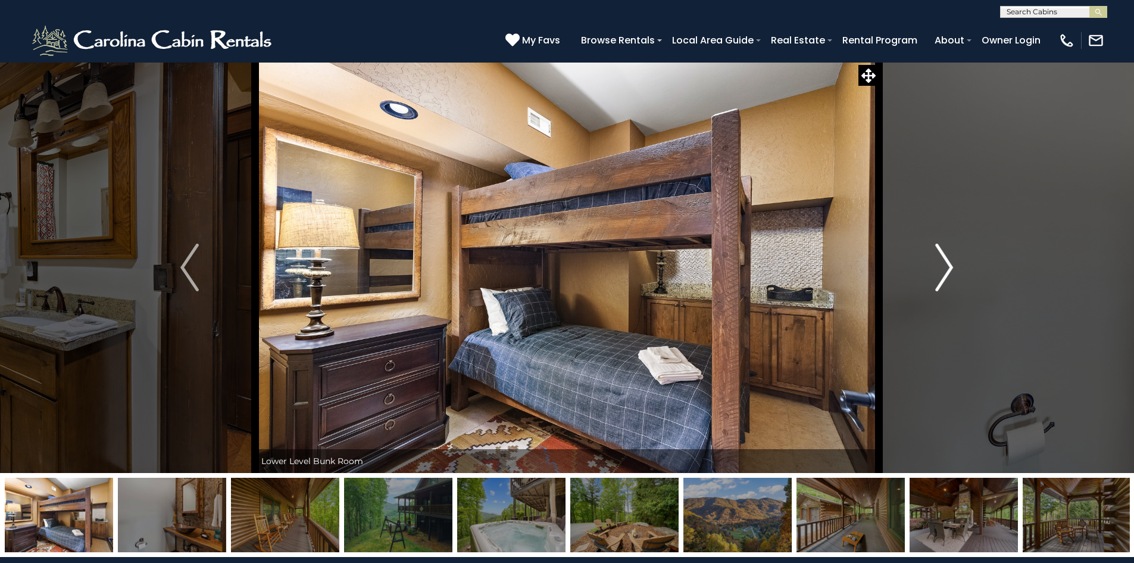
click at [945, 267] on img "Next" at bounding box center [944, 268] width 18 height 48
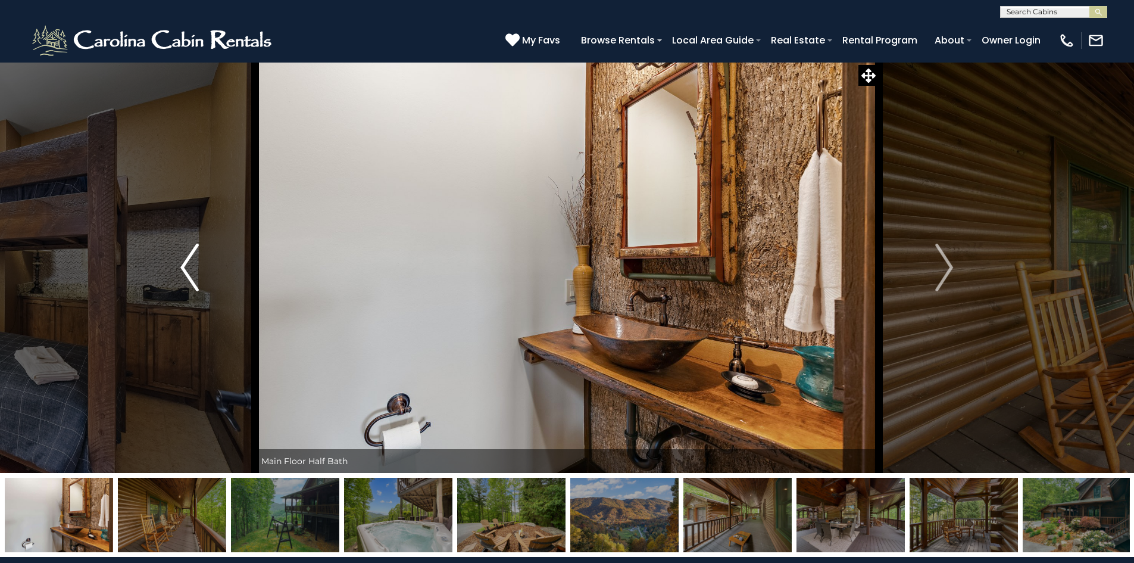
click at [185, 258] on img "Previous" at bounding box center [189, 268] width 18 height 48
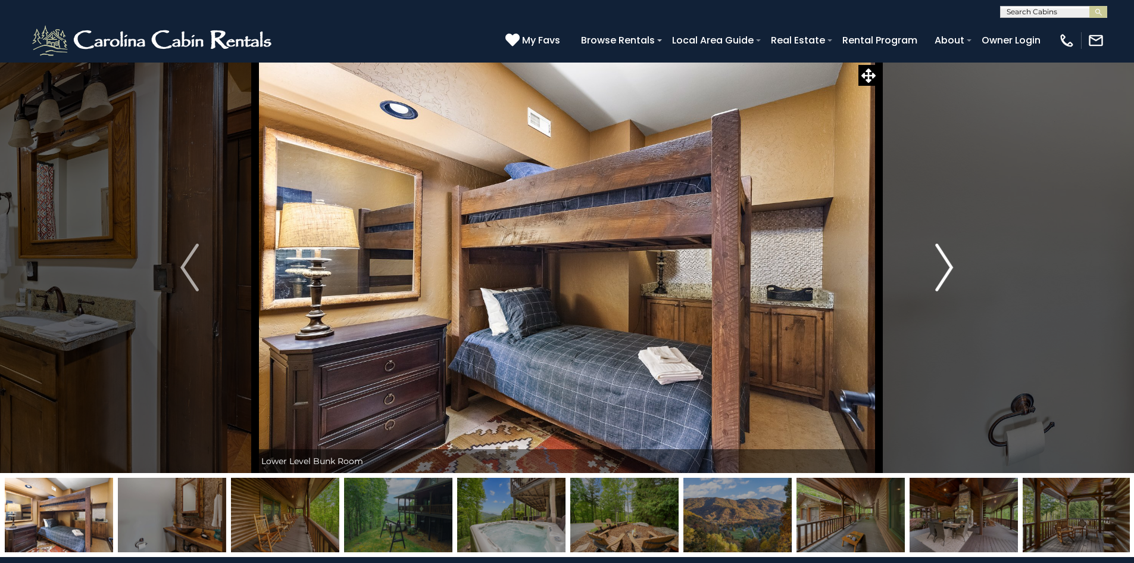
click at [948, 277] on img "Next" at bounding box center [944, 268] width 18 height 48
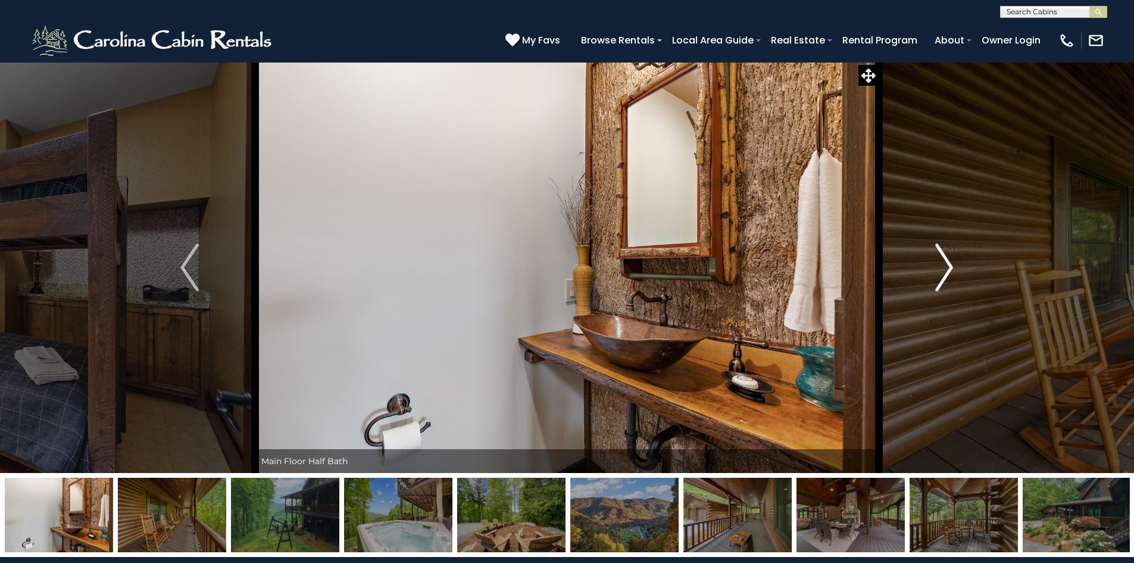
click at [947, 277] on img "Next" at bounding box center [944, 268] width 18 height 48
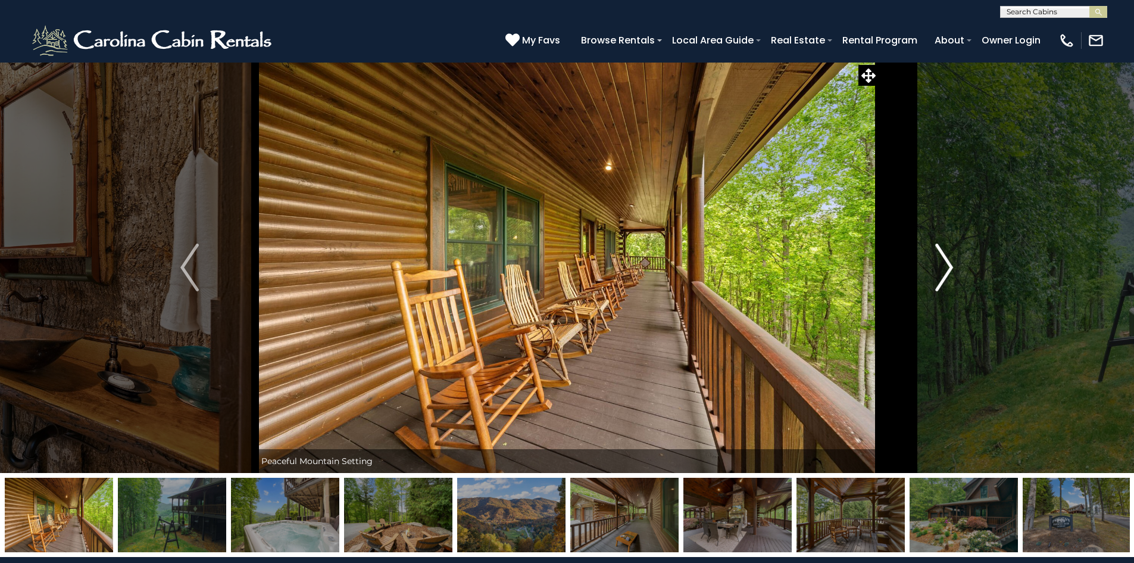
click at [947, 277] on img "Next" at bounding box center [944, 268] width 18 height 48
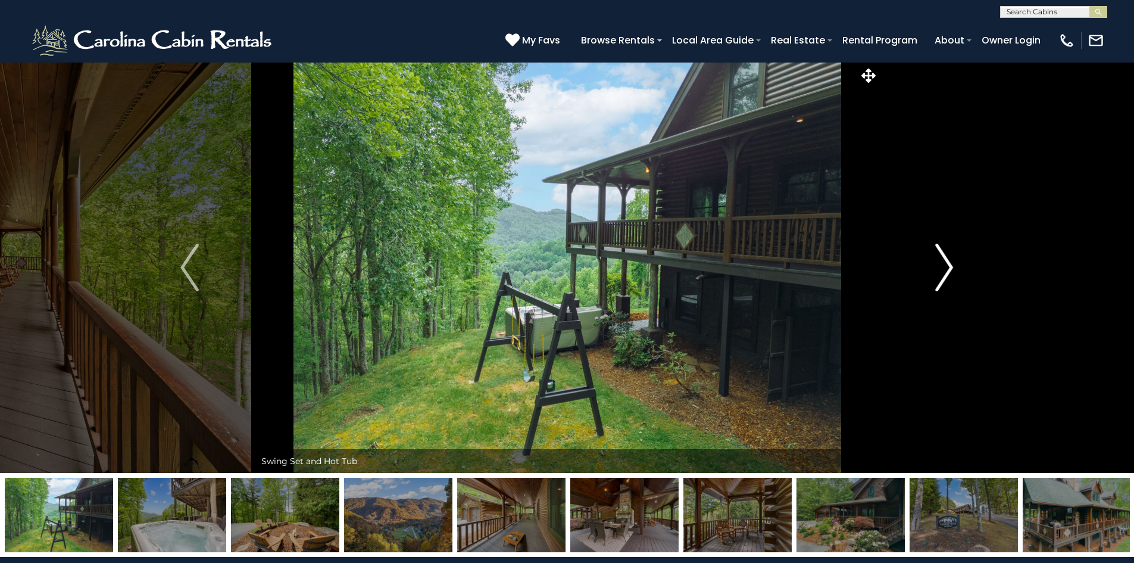
click at [947, 277] on img "Next" at bounding box center [944, 268] width 18 height 48
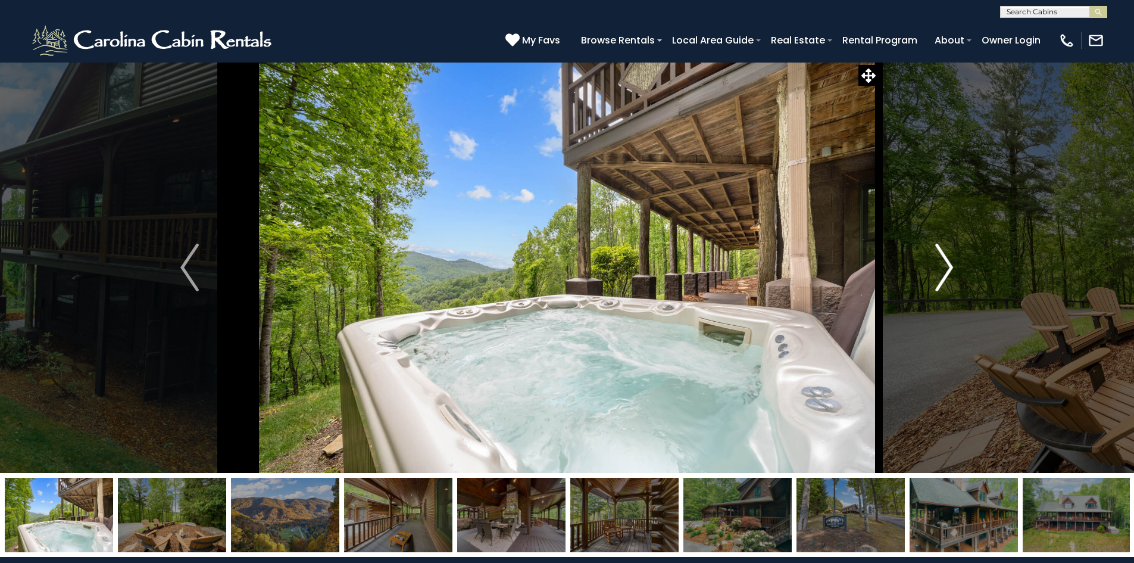
click at [947, 277] on img "Next" at bounding box center [944, 268] width 18 height 48
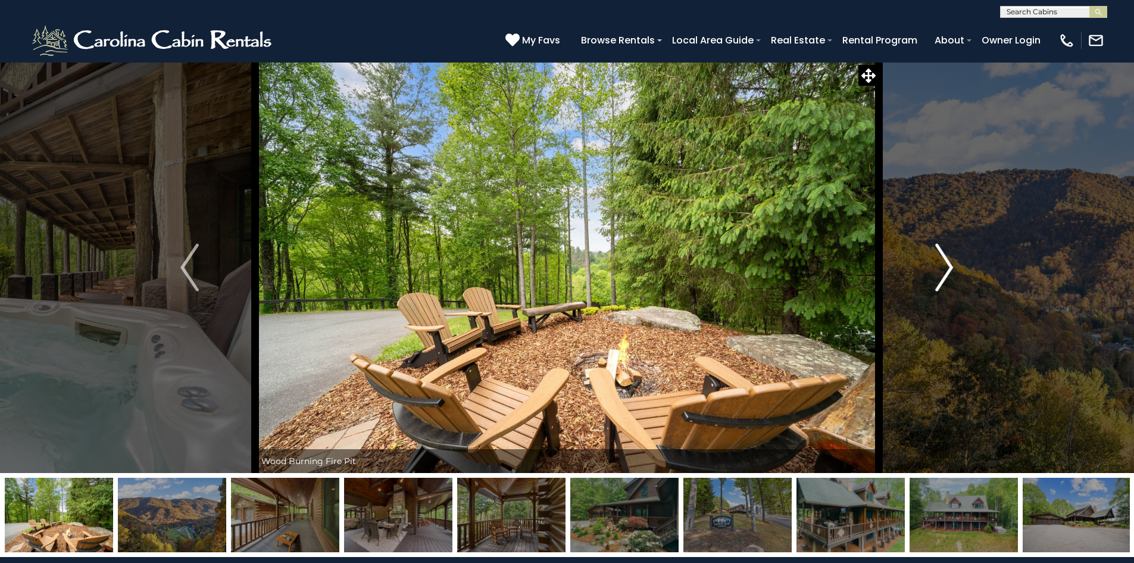
click at [947, 277] on img "Next" at bounding box center [944, 268] width 18 height 48
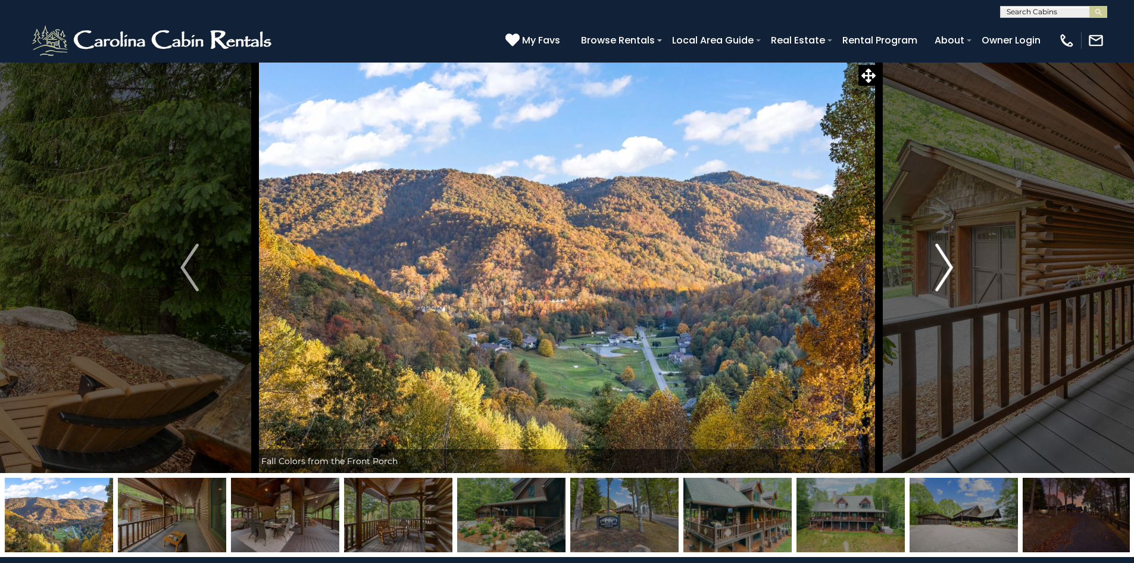
click at [947, 277] on img "Next" at bounding box center [944, 268] width 18 height 48
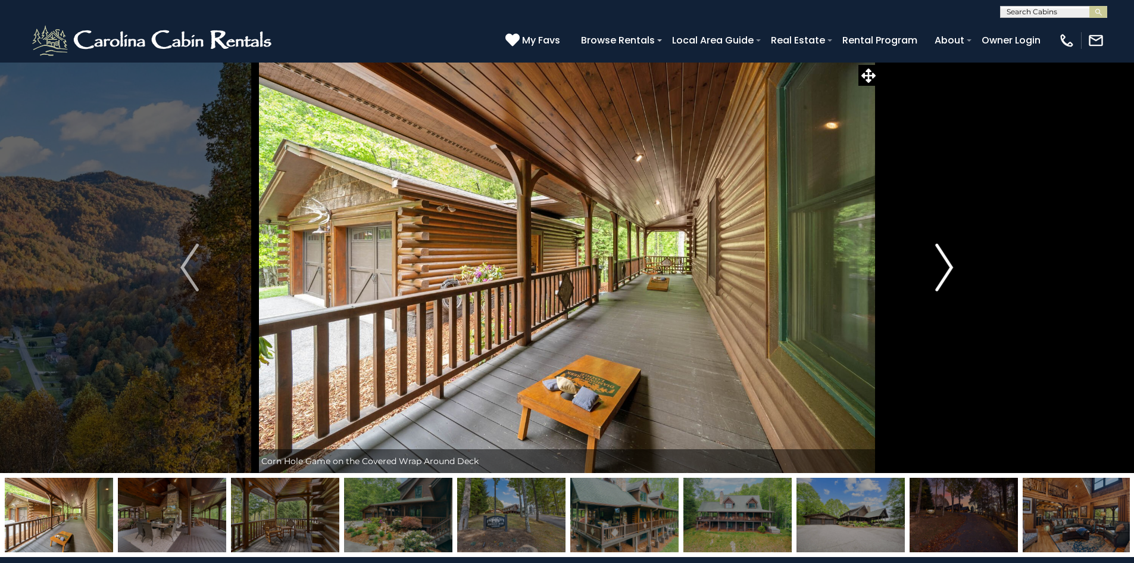
click at [946, 277] on img "Next" at bounding box center [944, 268] width 18 height 48
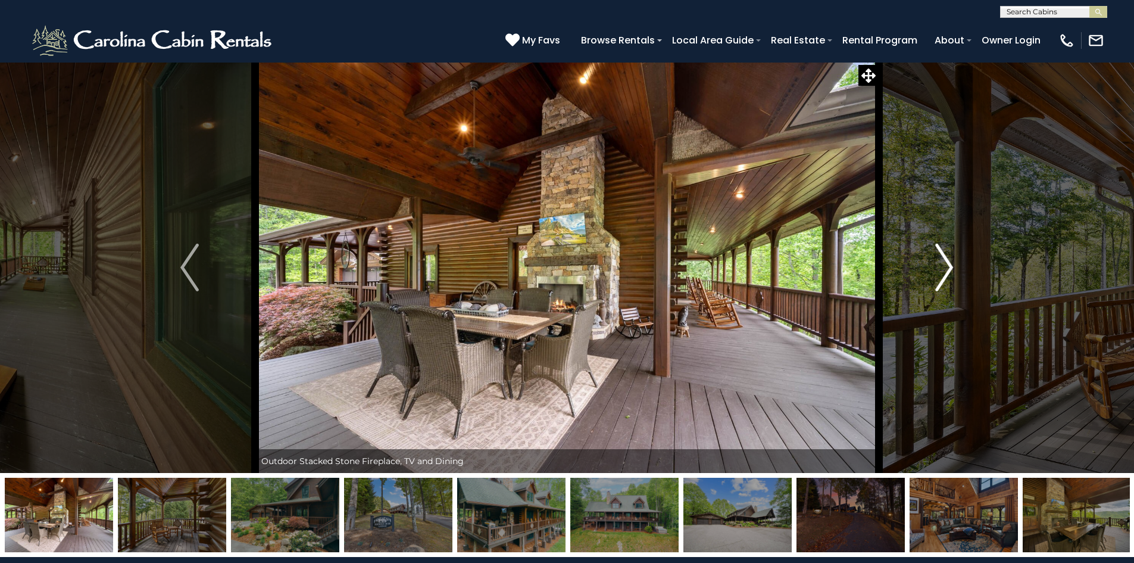
click at [946, 277] on img "Next" at bounding box center [944, 268] width 18 height 48
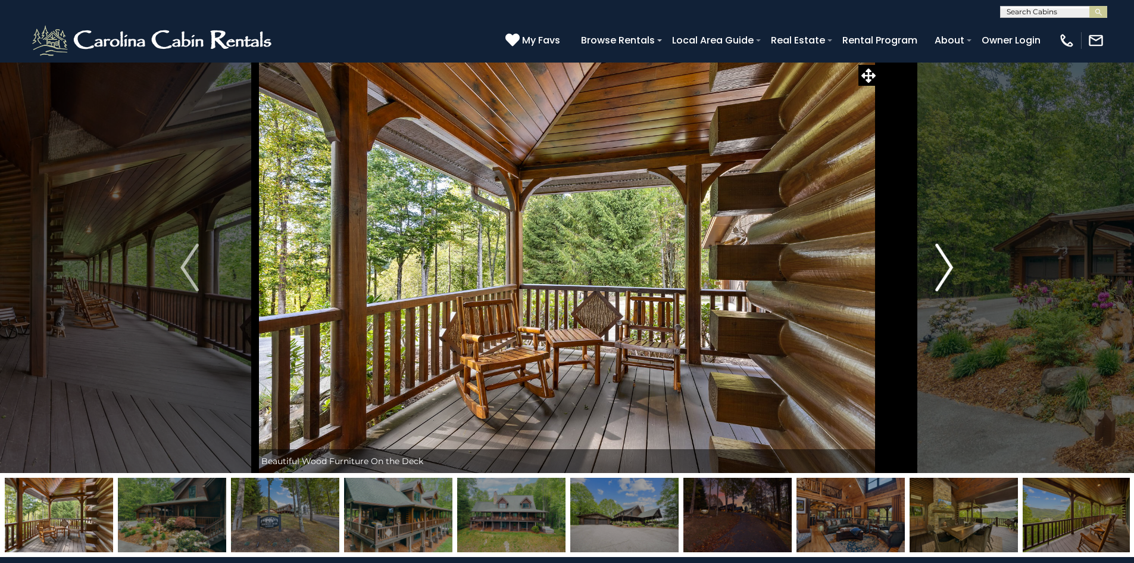
click at [946, 277] on img "Next" at bounding box center [944, 268] width 18 height 48
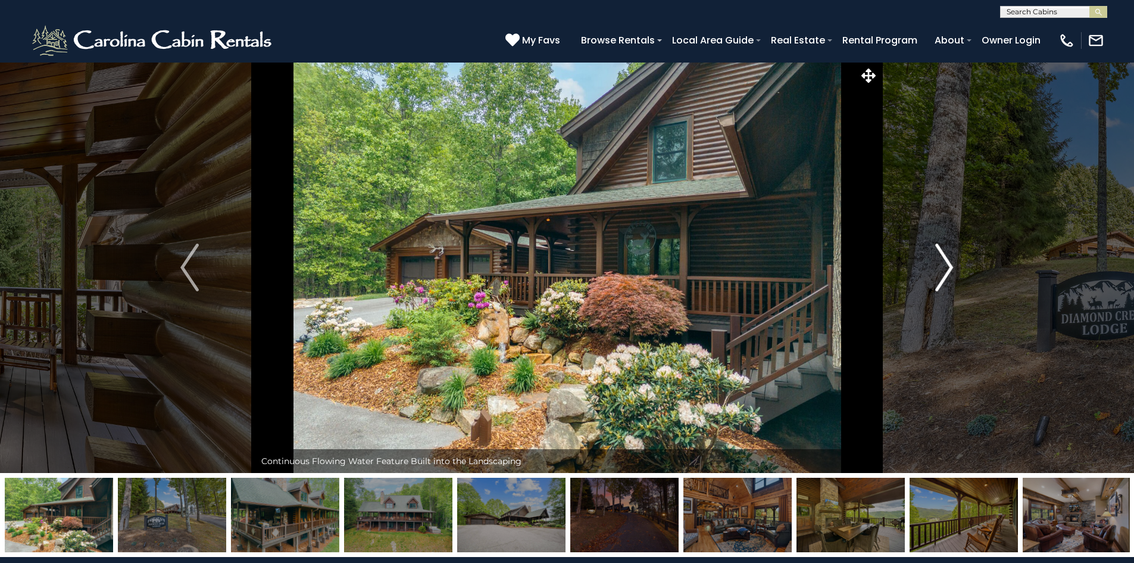
click at [945, 277] on img "Next" at bounding box center [944, 268] width 18 height 48
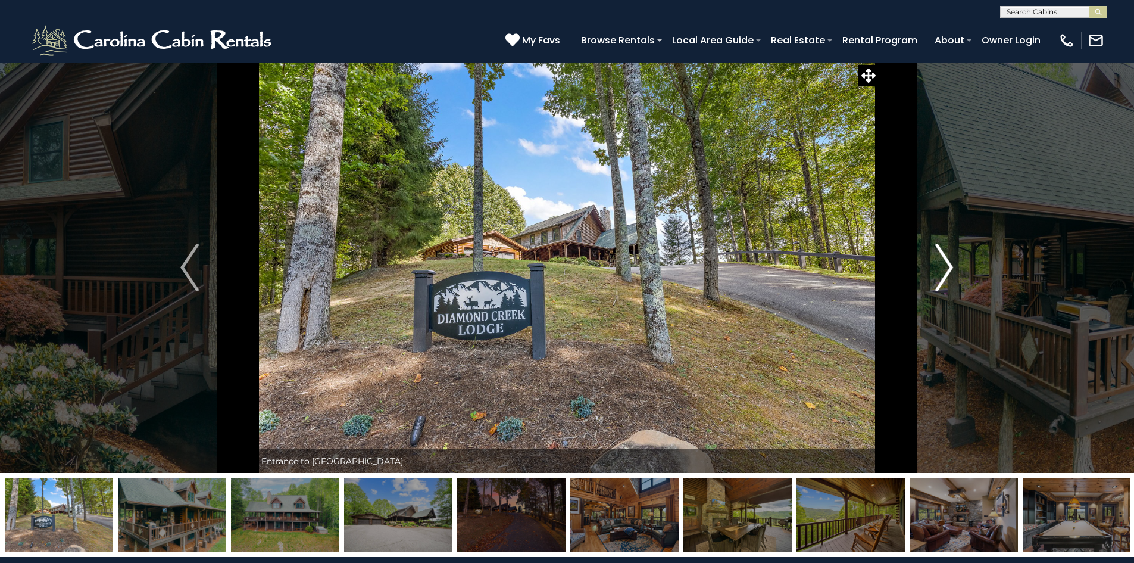
click at [945, 277] on img "Next" at bounding box center [944, 268] width 18 height 48
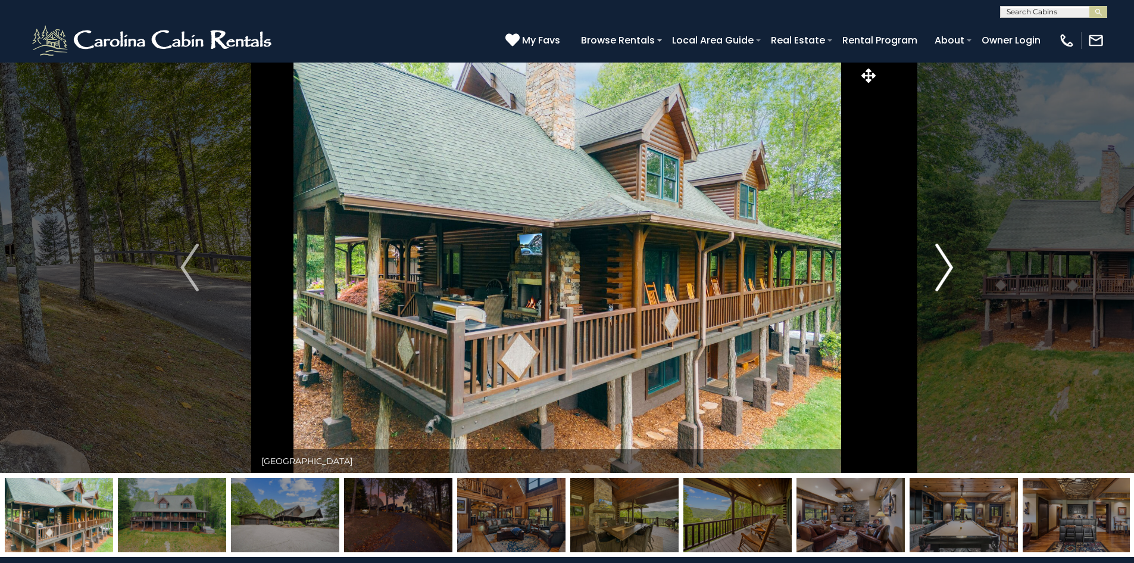
click at [945, 277] on img "Next" at bounding box center [944, 268] width 18 height 48
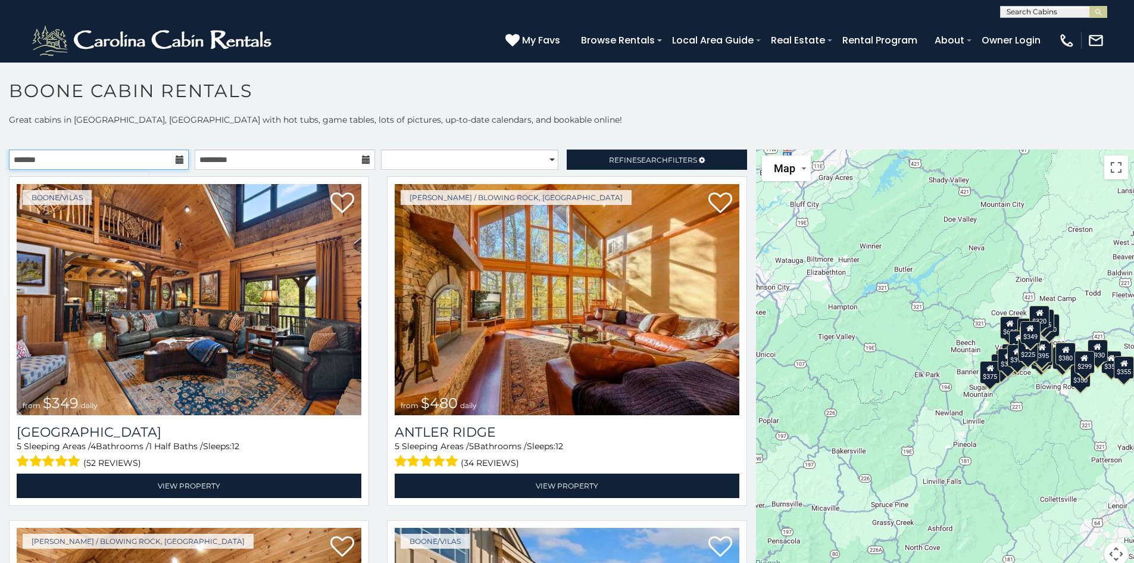
click at [175, 165] on input "text" at bounding box center [99, 159] width 180 height 20
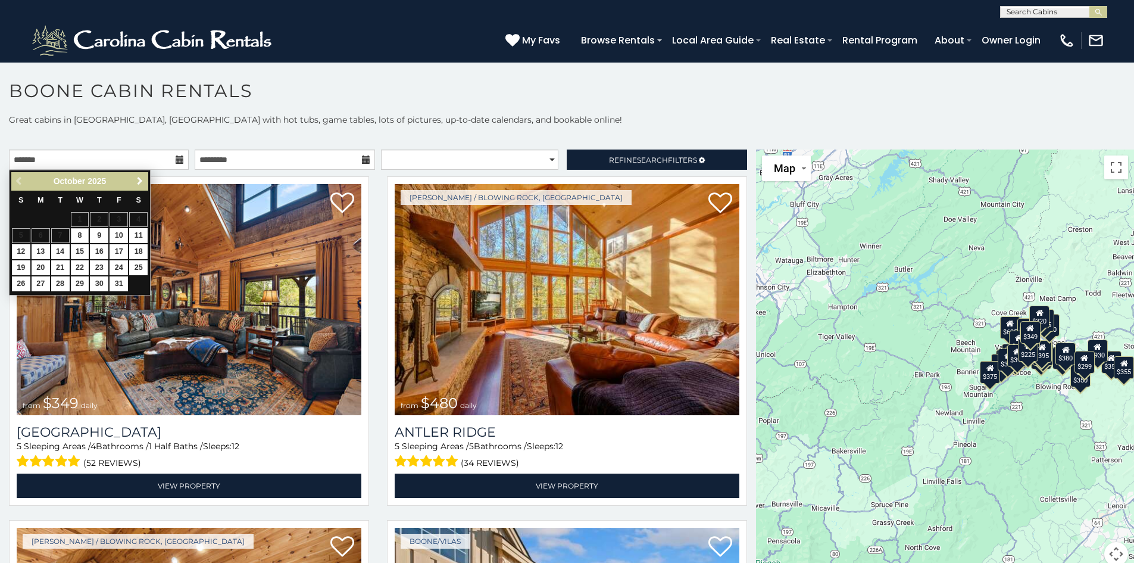
click at [139, 185] on span "Next" at bounding box center [140, 181] width 10 height 10
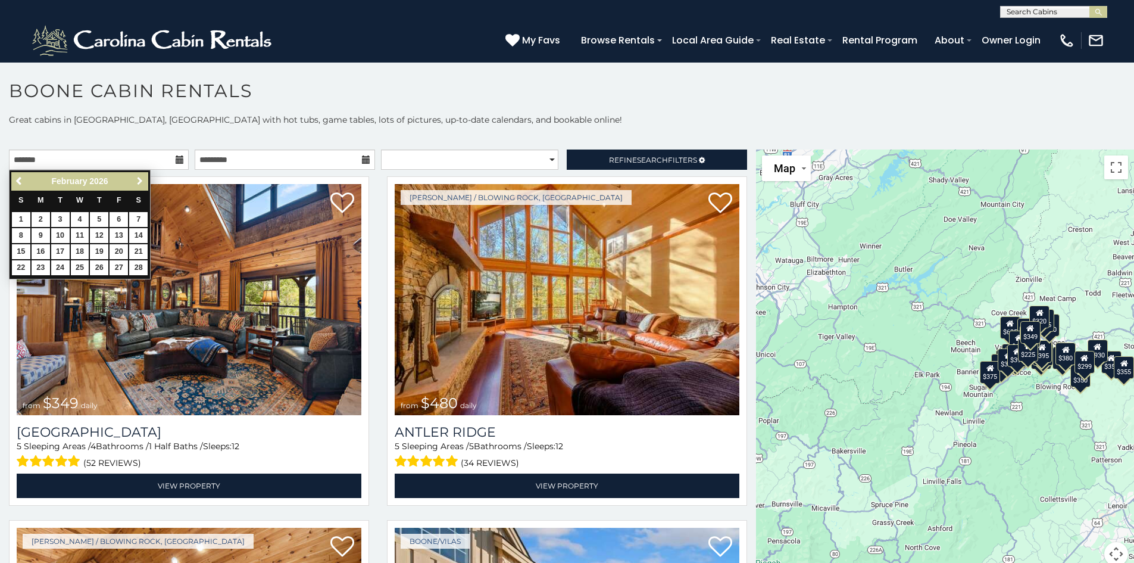
click at [139, 185] on span "Next" at bounding box center [140, 181] width 10 height 10
click at [16, 181] on span "Previous" at bounding box center [20, 181] width 10 height 10
click at [138, 267] on link "28" at bounding box center [138, 267] width 18 height 15
type input "**********"
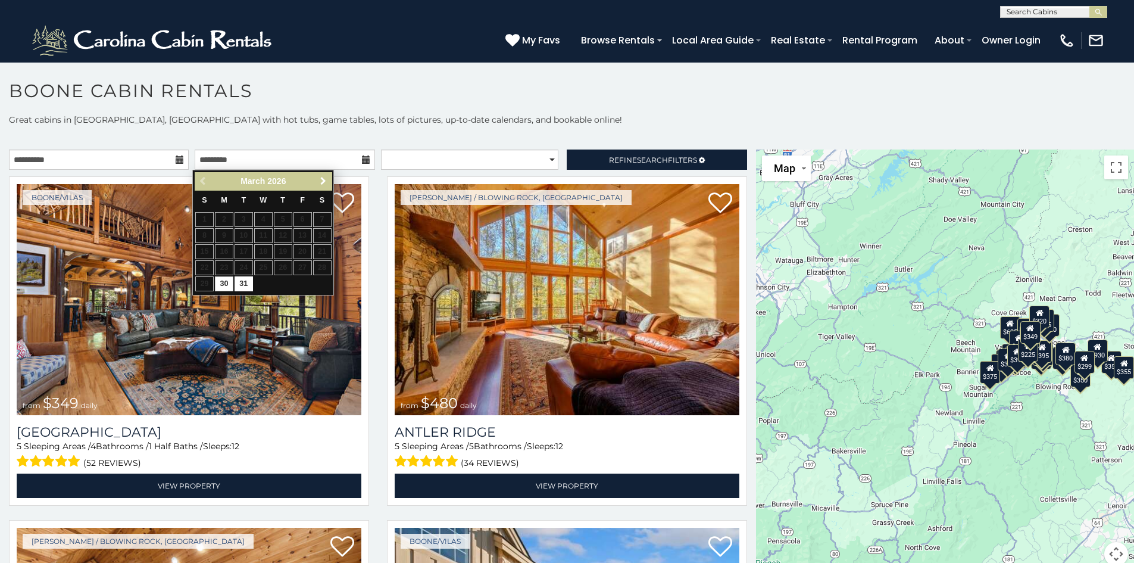
click at [322, 183] on span "Next" at bounding box center [324, 181] width 10 height 10
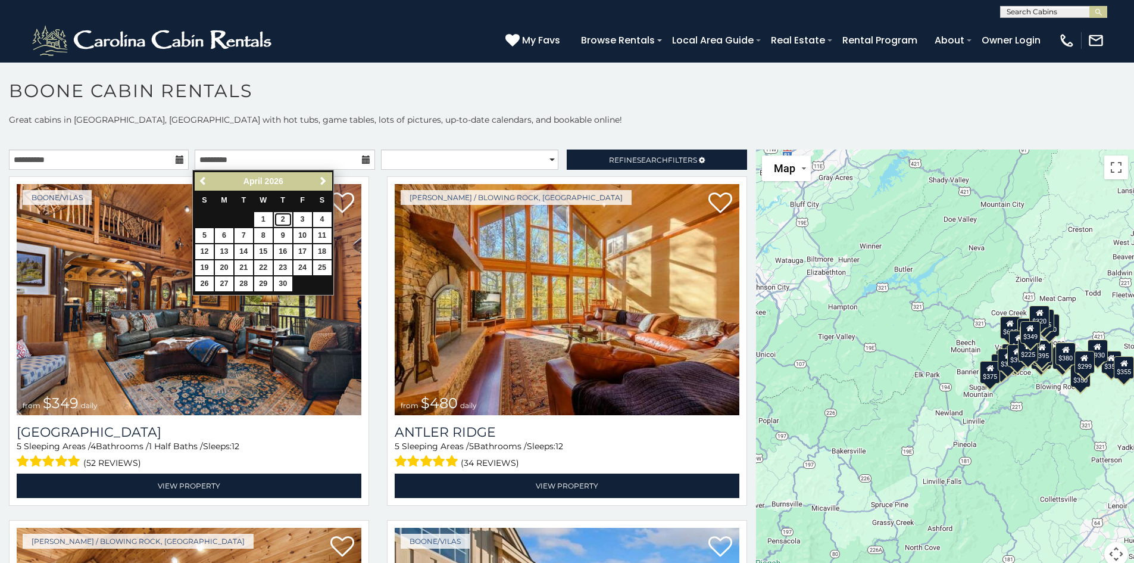
click at [287, 220] on link "2" at bounding box center [283, 219] width 18 height 15
type input "**********"
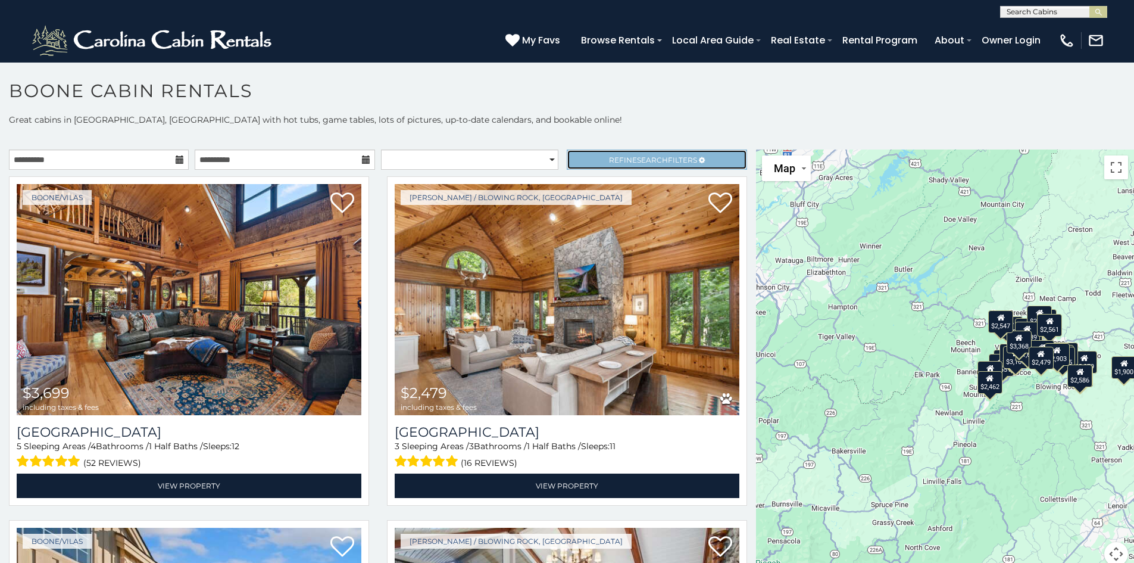
click at [626, 156] on span "Refine Search Filters" at bounding box center [653, 159] width 88 height 9
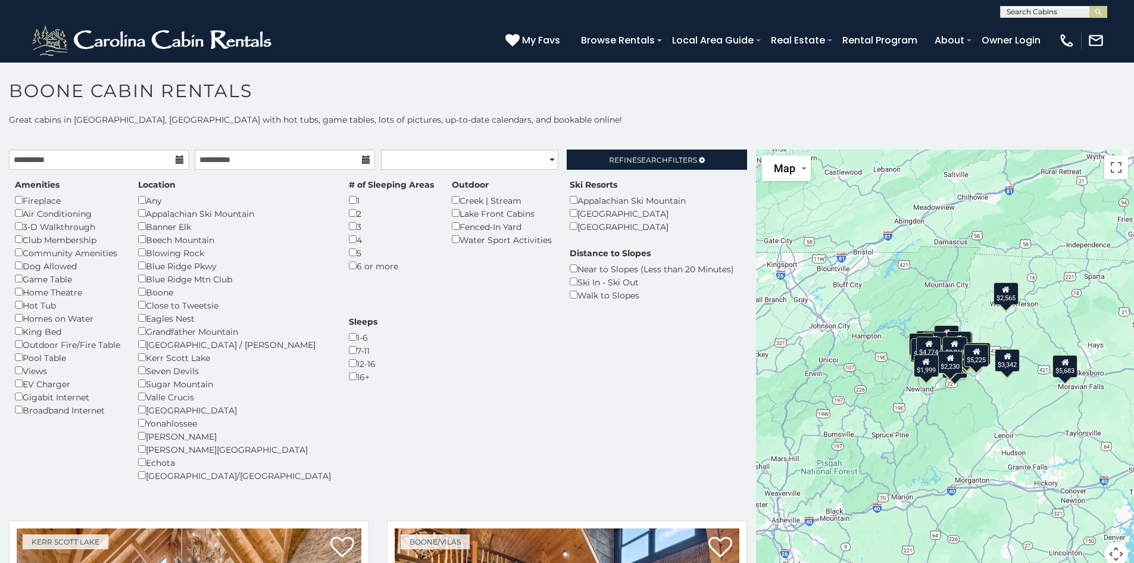
click at [349, 243] on div "4" at bounding box center [391, 239] width 85 height 13
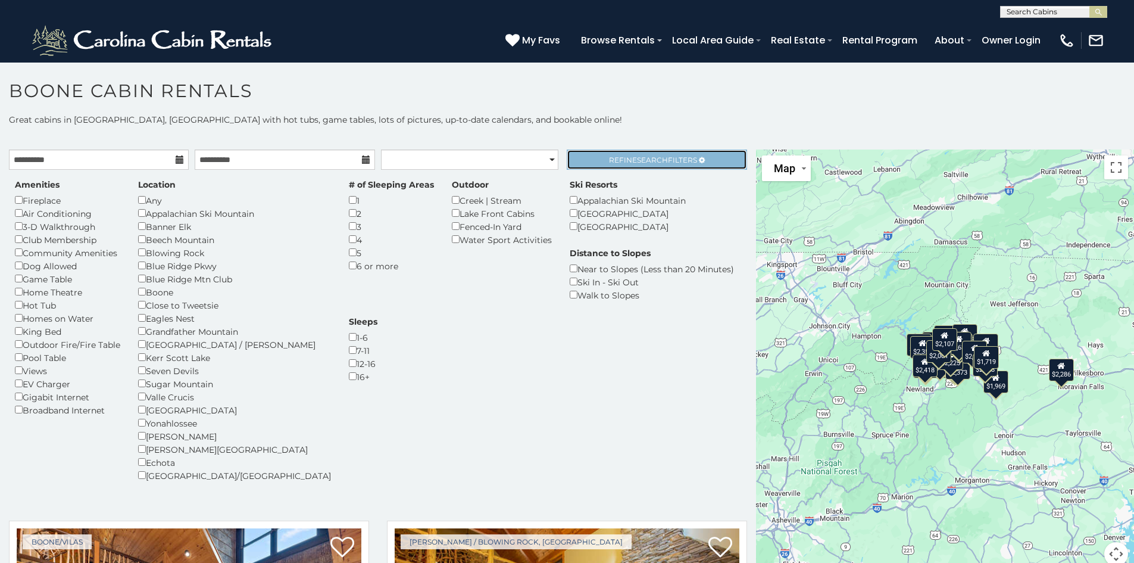
click at [662, 167] on link "Refine Search Filters" at bounding box center [657, 159] width 180 height 20
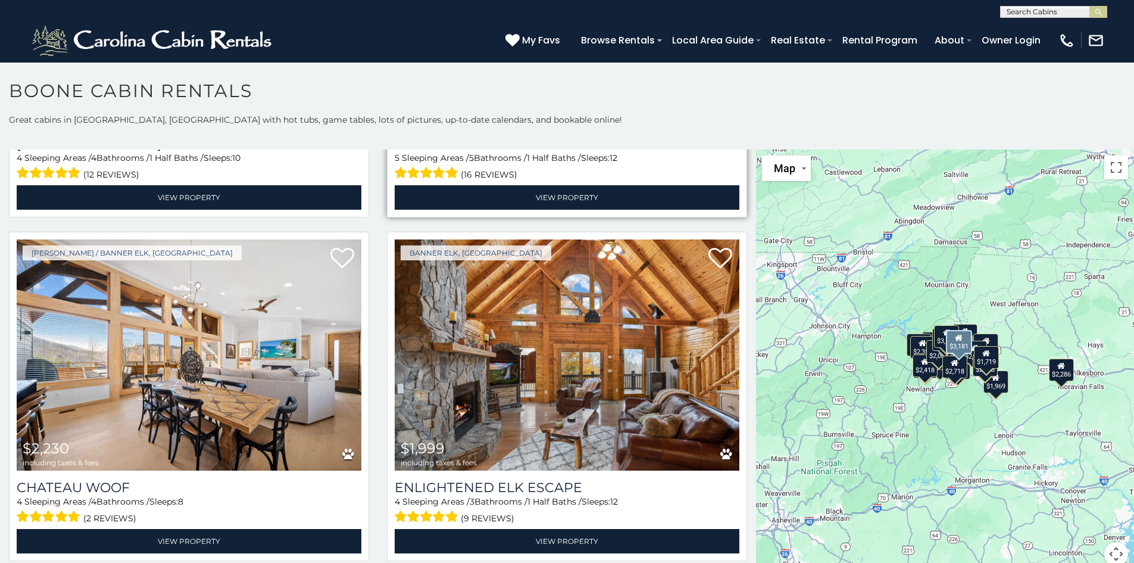
scroll to position [1012, 0]
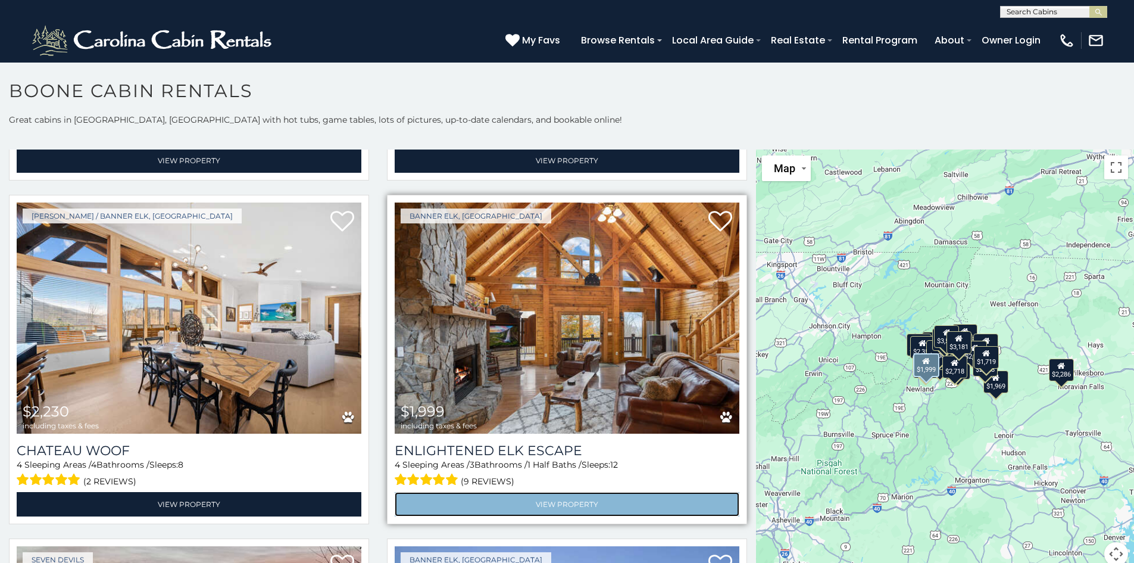
click at [517, 492] on link "View Property" at bounding box center [567, 504] width 345 height 24
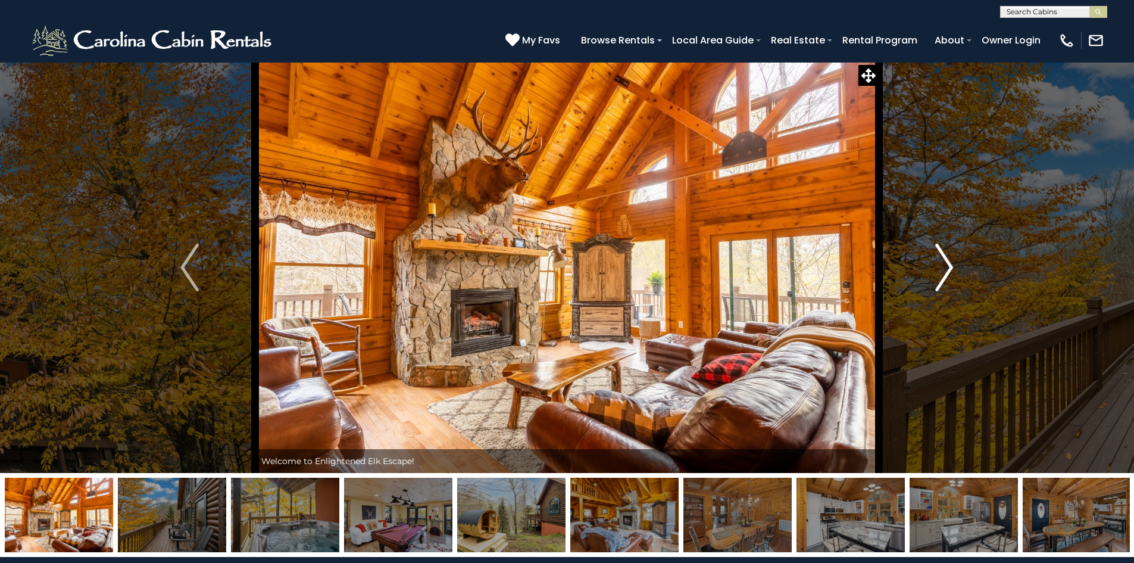
click at [941, 269] on img "Next" at bounding box center [944, 268] width 18 height 48
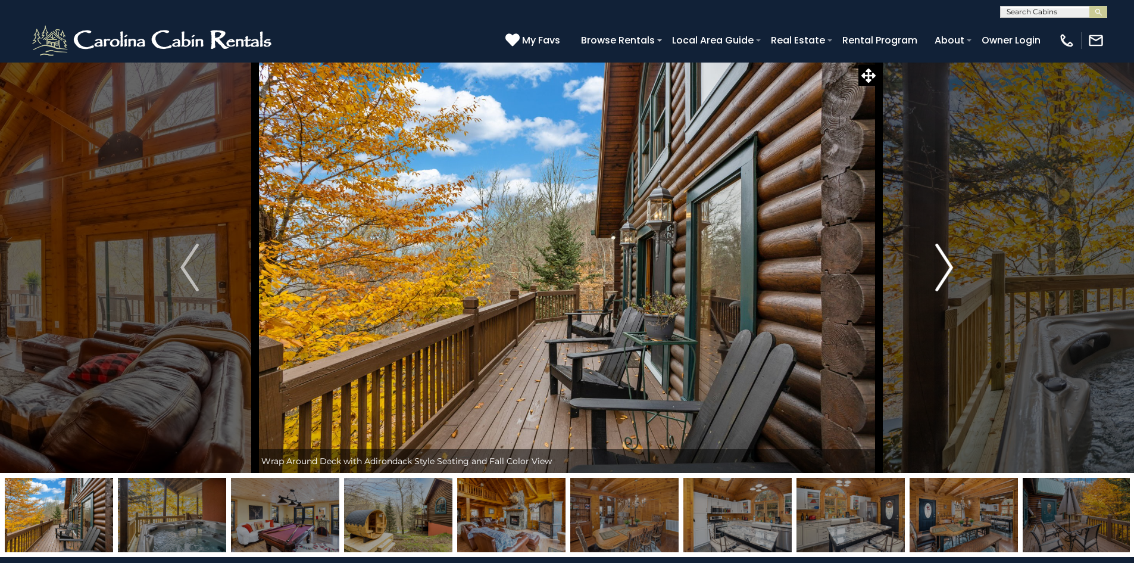
click at [941, 269] on img "Next" at bounding box center [944, 268] width 18 height 48
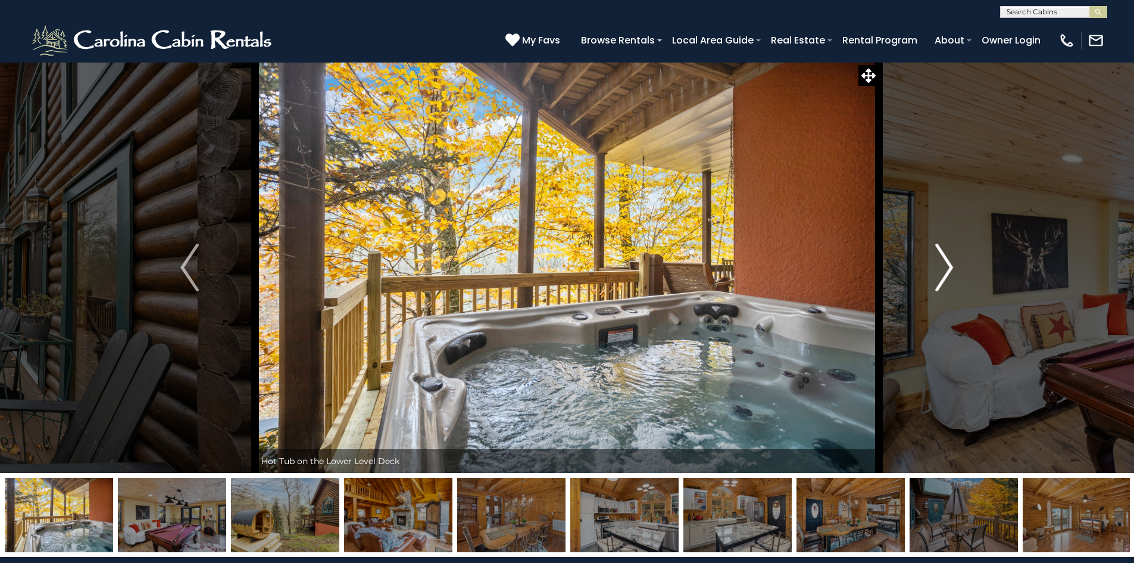
click at [941, 269] on img "Next" at bounding box center [944, 268] width 18 height 48
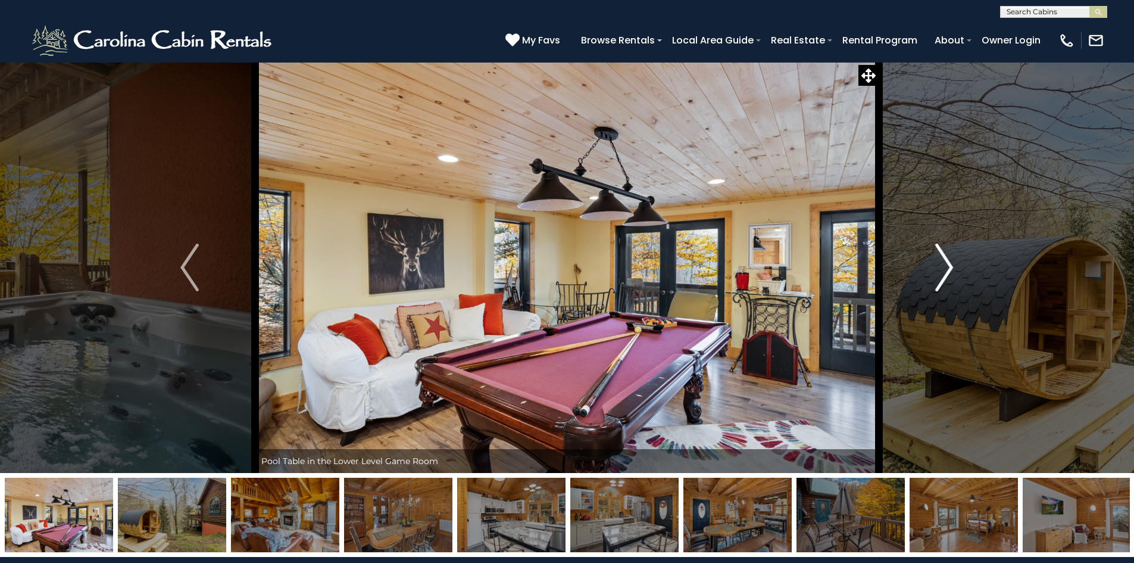
click at [941, 269] on img "Next" at bounding box center [944, 268] width 18 height 48
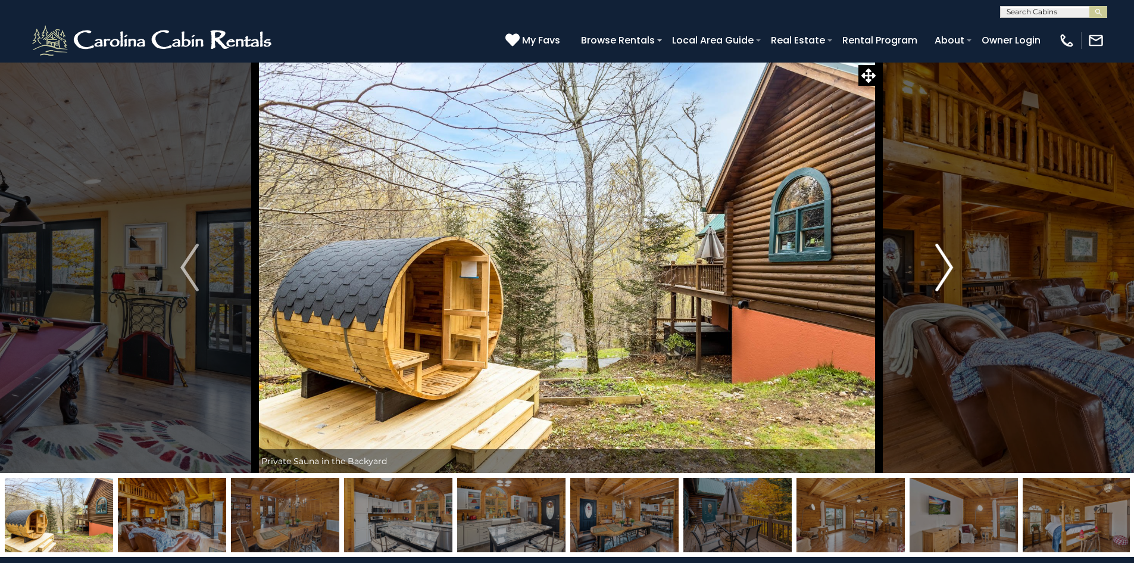
click at [945, 267] on img "Next" at bounding box center [944, 268] width 18 height 48
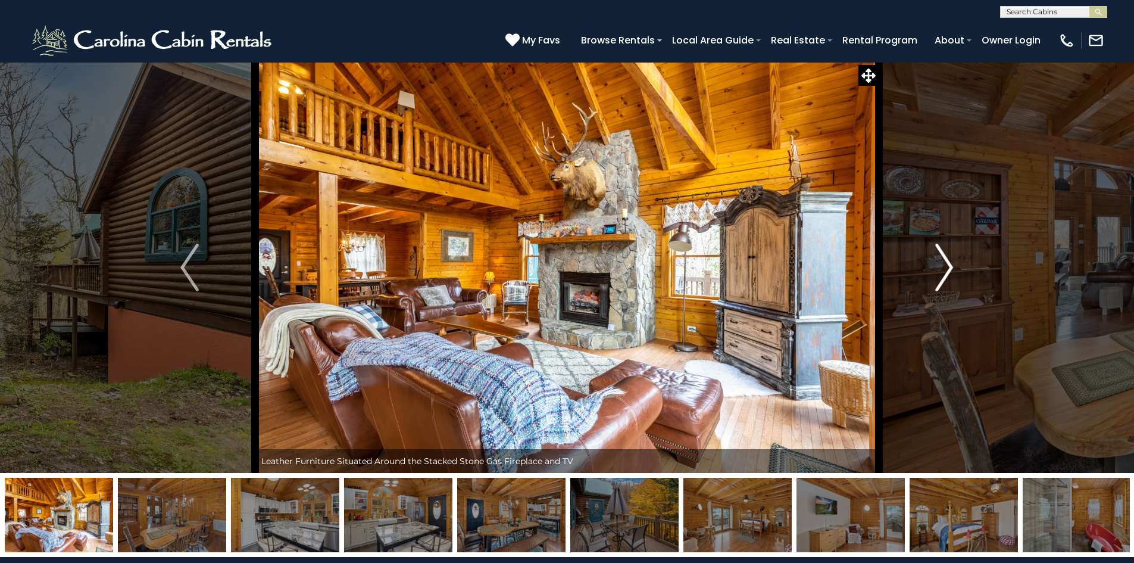
click at [945, 267] on img "Next" at bounding box center [944, 268] width 18 height 48
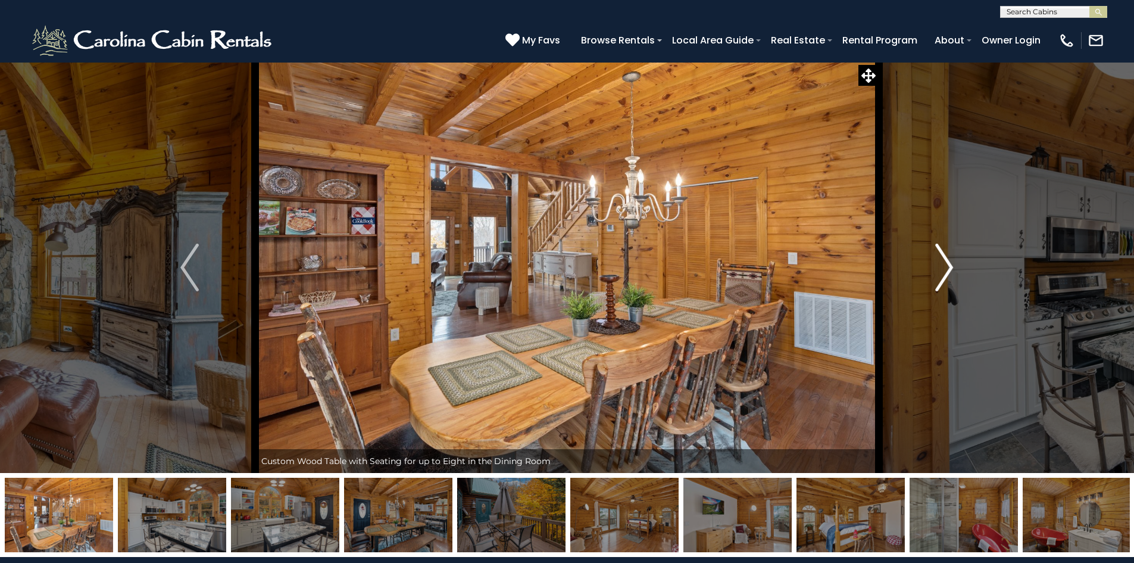
click at [945, 267] on img "Next" at bounding box center [944, 268] width 18 height 48
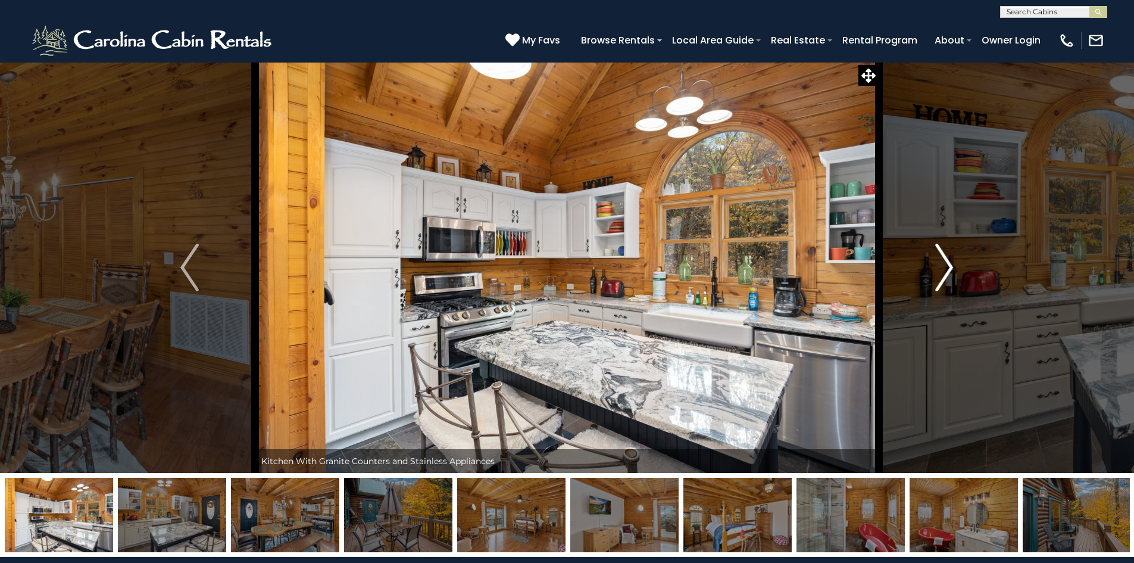
click at [945, 267] on img "Next" at bounding box center [944, 268] width 18 height 48
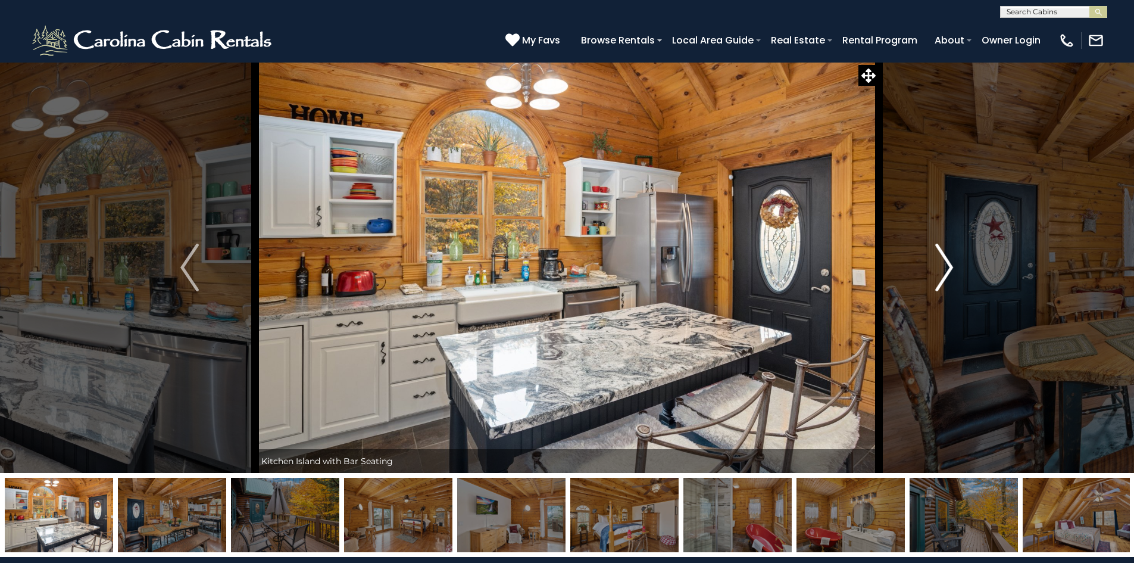
click at [945, 267] on img "Next" at bounding box center [944, 268] width 18 height 48
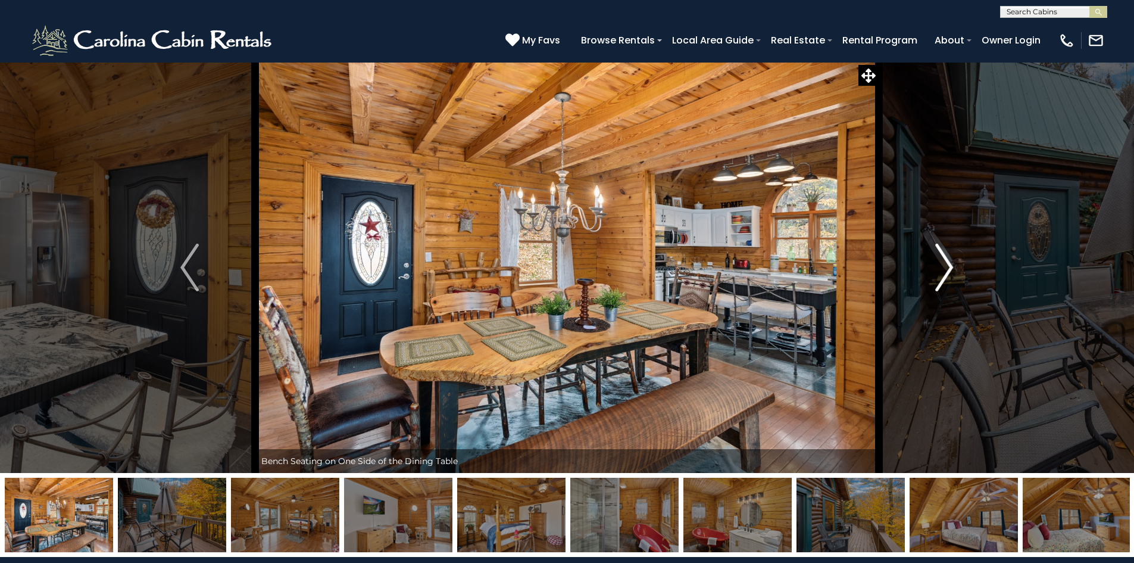
click at [945, 267] on img "Next" at bounding box center [944, 268] width 18 height 48
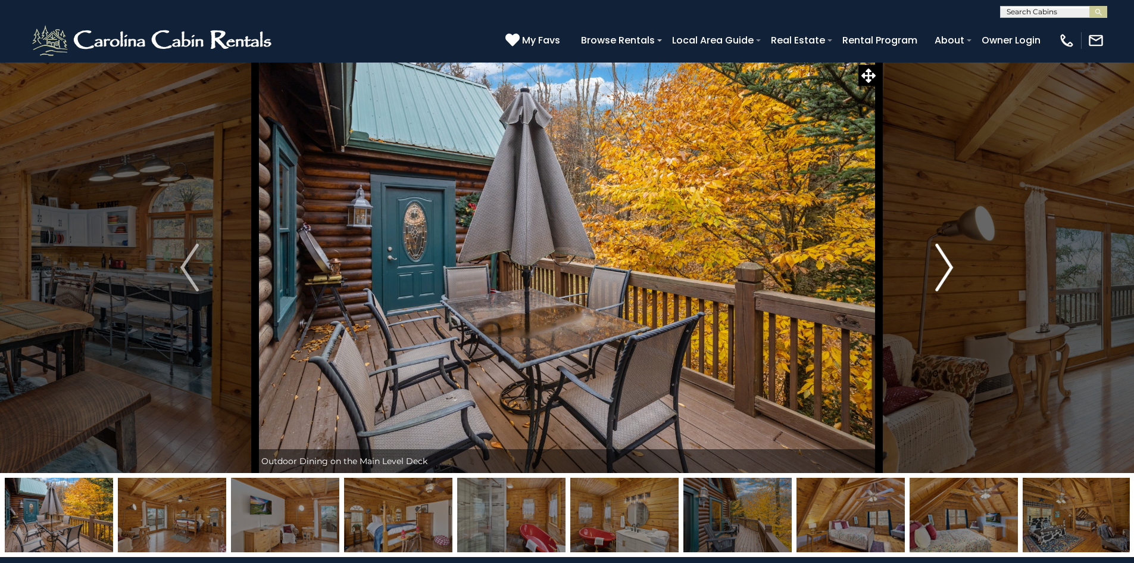
click at [945, 267] on img "Next" at bounding box center [944, 268] width 18 height 48
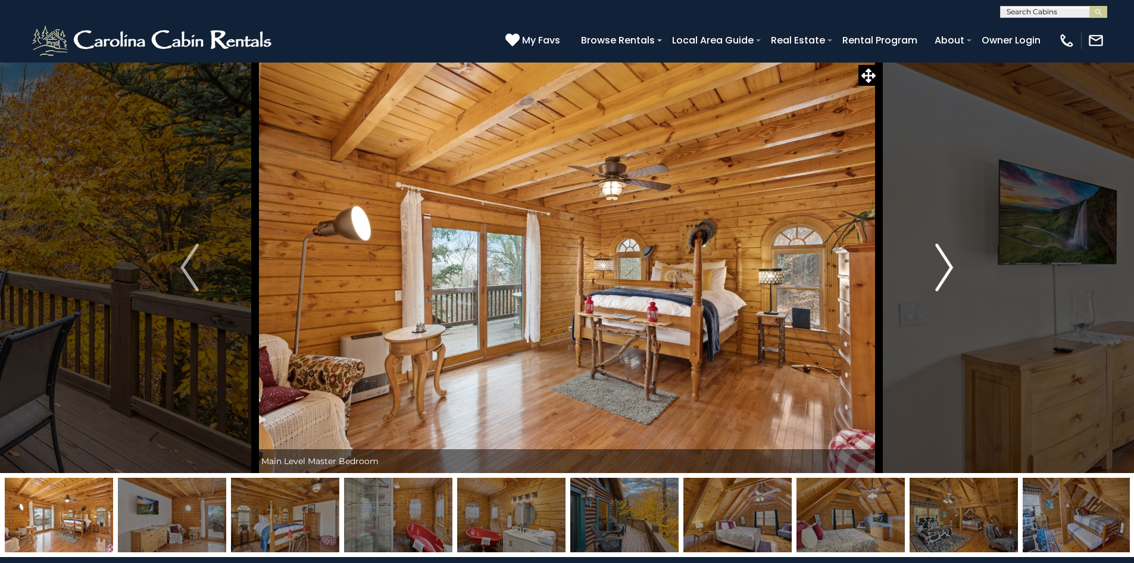
click at [945, 267] on img "Next" at bounding box center [944, 268] width 18 height 48
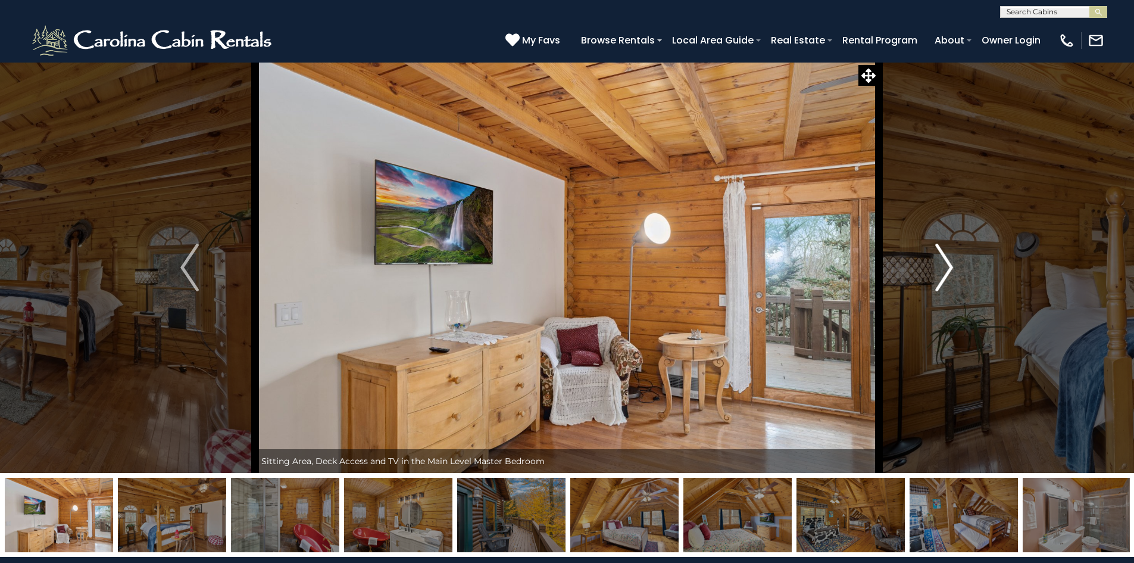
click at [945, 267] on img "Next" at bounding box center [944, 268] width 18 height 48
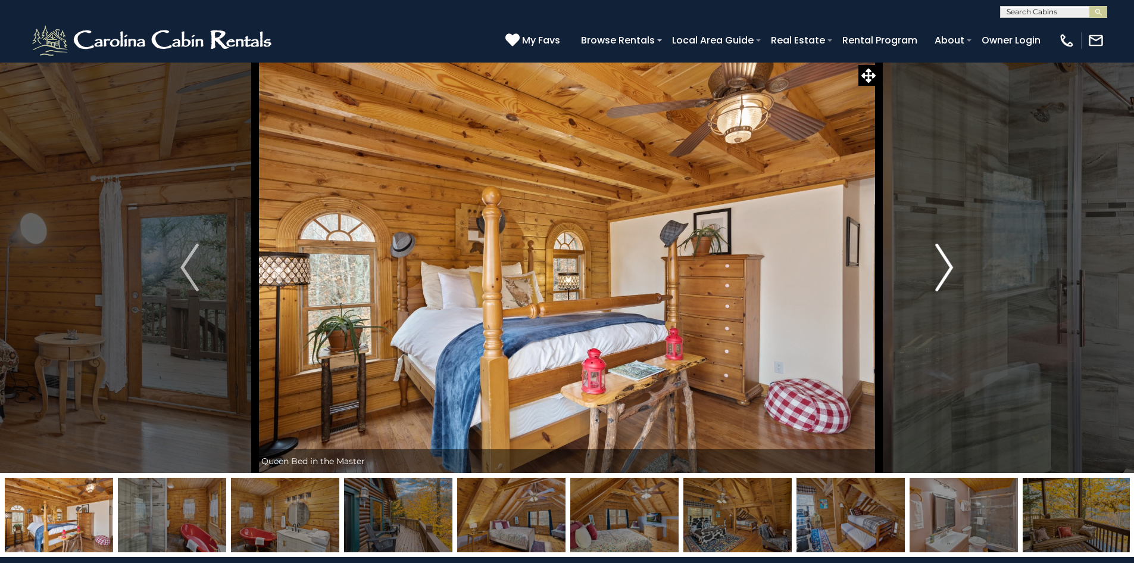
click at [945, 267] on img "Next" at bounding box center [944, 268] width 18 height 48
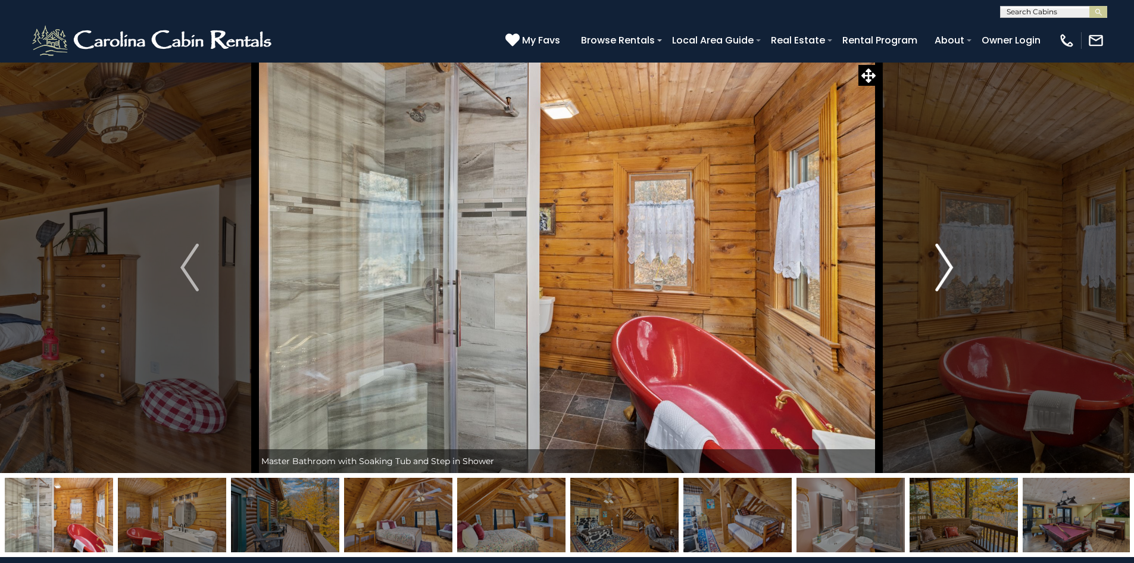
click at [945, 267] on img "Next" at bounding box center [944, 268] width 18 height 48
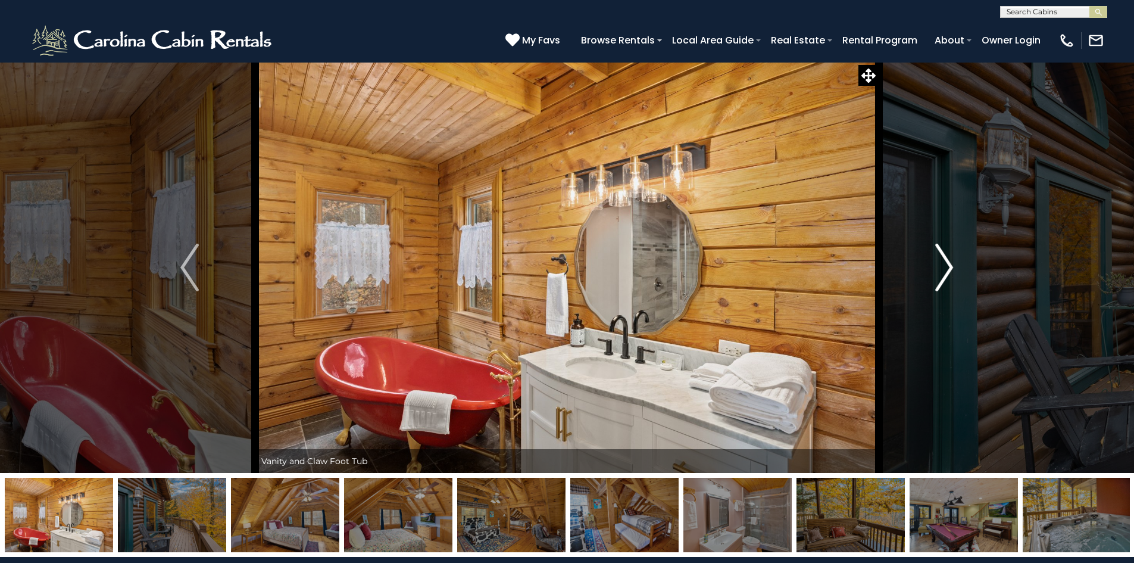
click at [945, 267] on img "Next" at bounding box center [944, 268] width 18 height 48
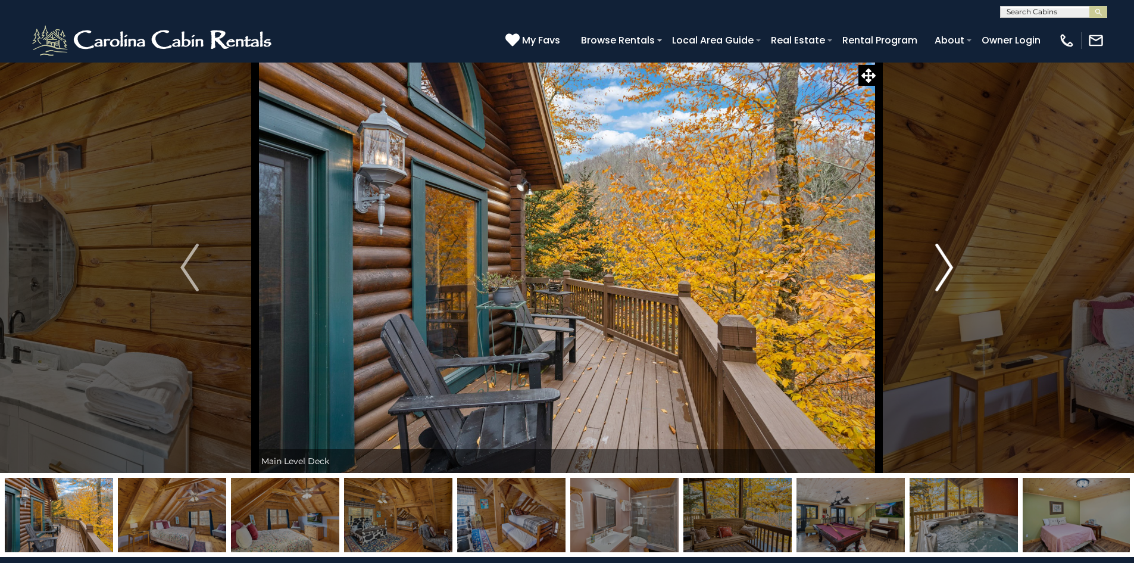
click at [945, 267] on img "Next" at bounding box center [944, 268] width 18 height 48
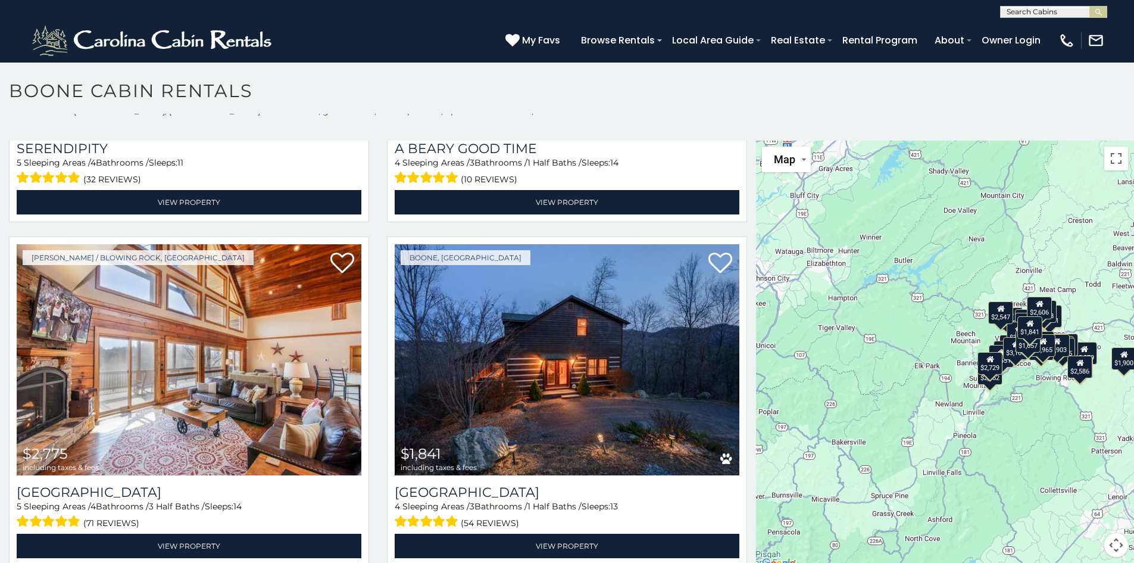
scroll to position [11, 0]
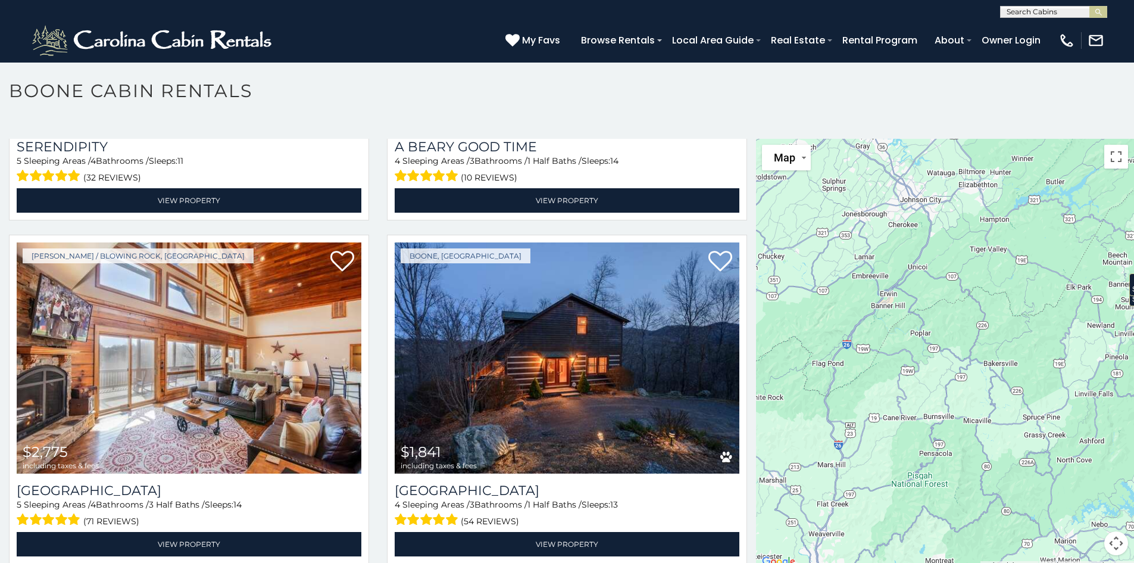
drag, startPoint x: 873, startPoint y: 454, endPoint x: 1028, endPoint y: 375, distance: 173.6
click at [1028, 375] on div "$3,699 $2,479 $3,181 $3,965 $4,922 $3,060 $3,652 $2,651 $3,051 $3,167 $3,611 $1…" at bounding box center [945, 354] width 378 height 430
